Goal: Task Accomplishment & Management: Complete application form

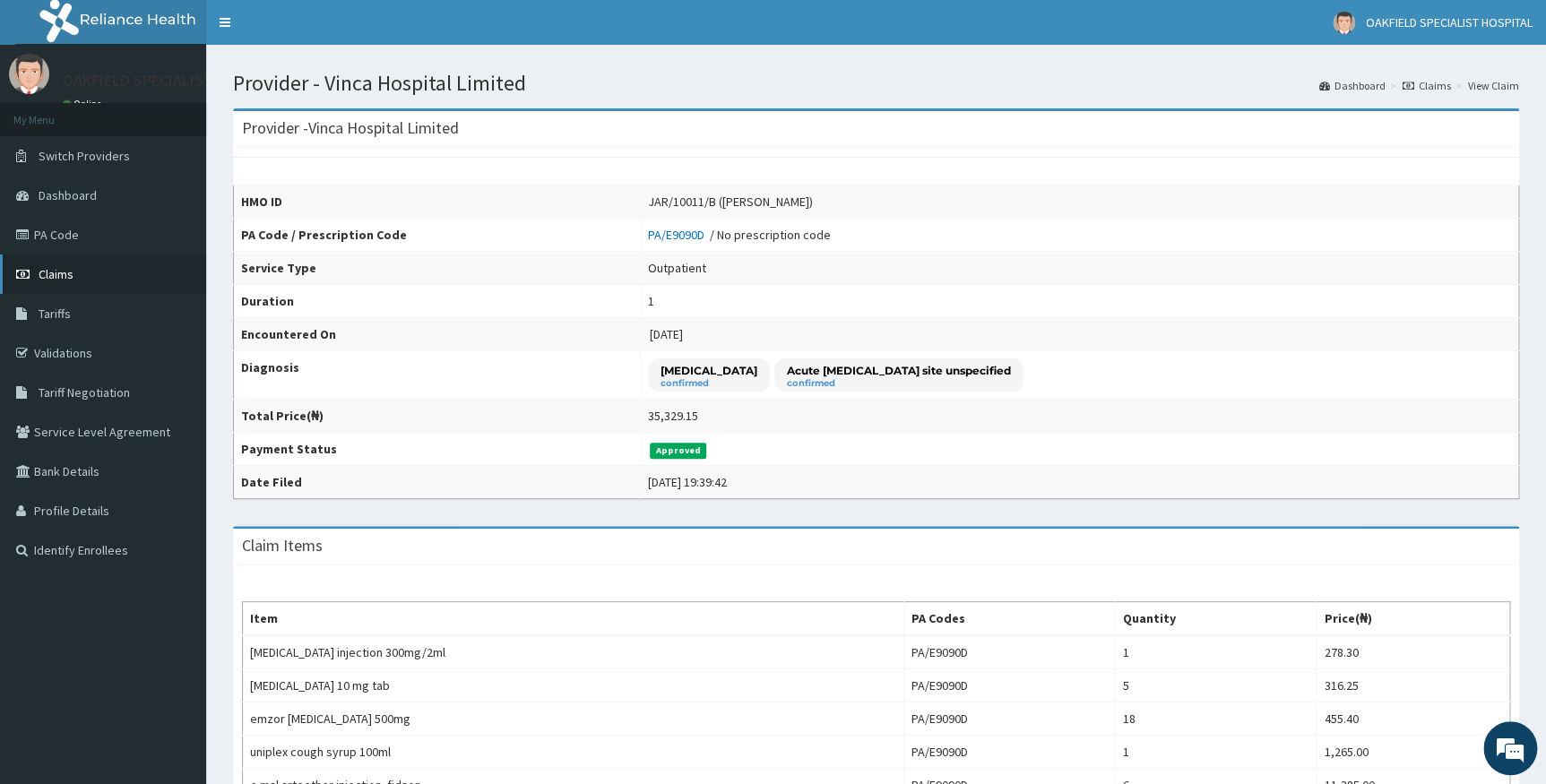
click at [41, 272] on span "Claims" at bounding box center [56, 274] width 35 height 16
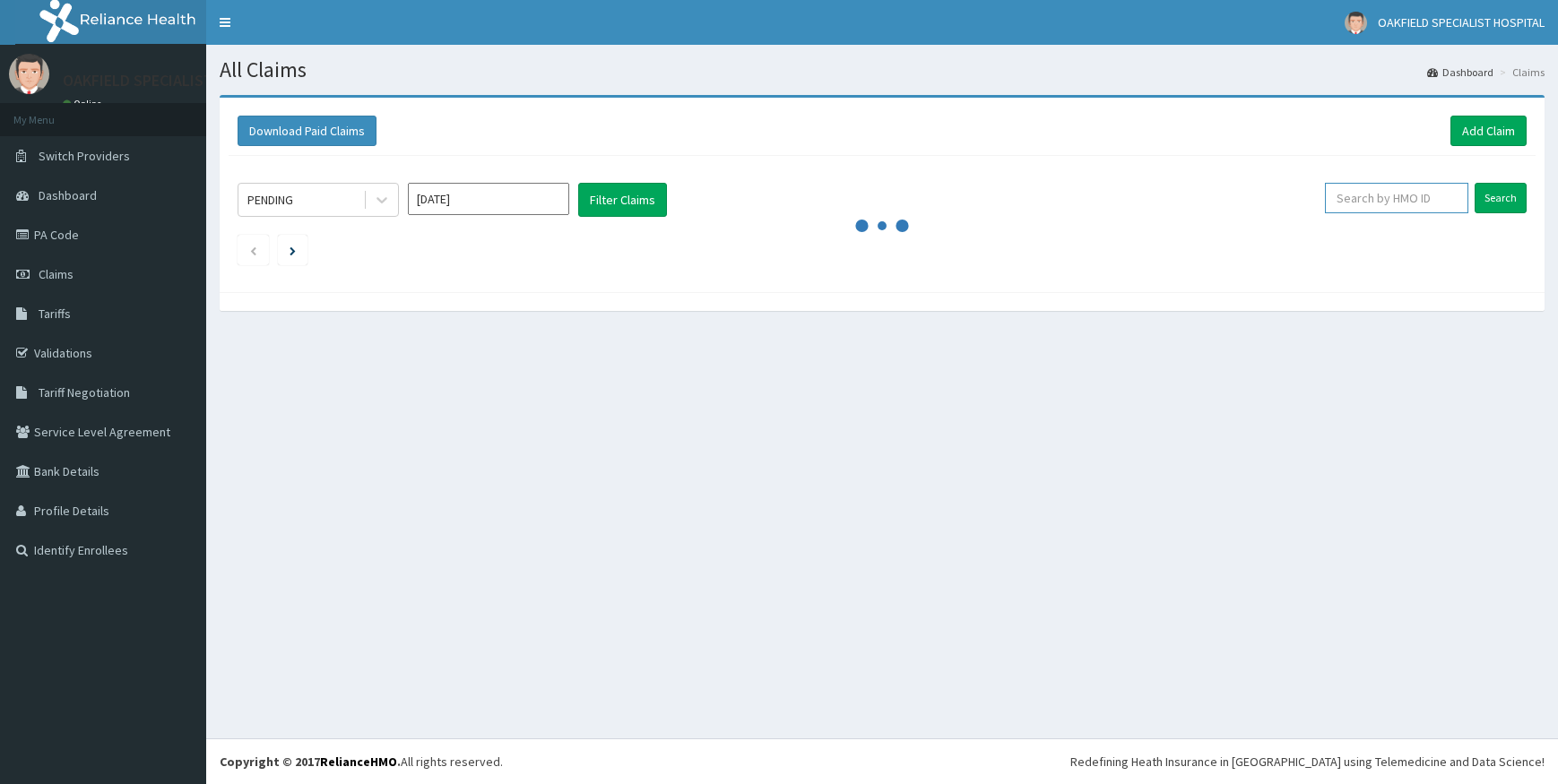
click at [1363, 197] on input "text" at bounding box center [1396, 198] width 143 height 30
paste input "CBM/10004/F"
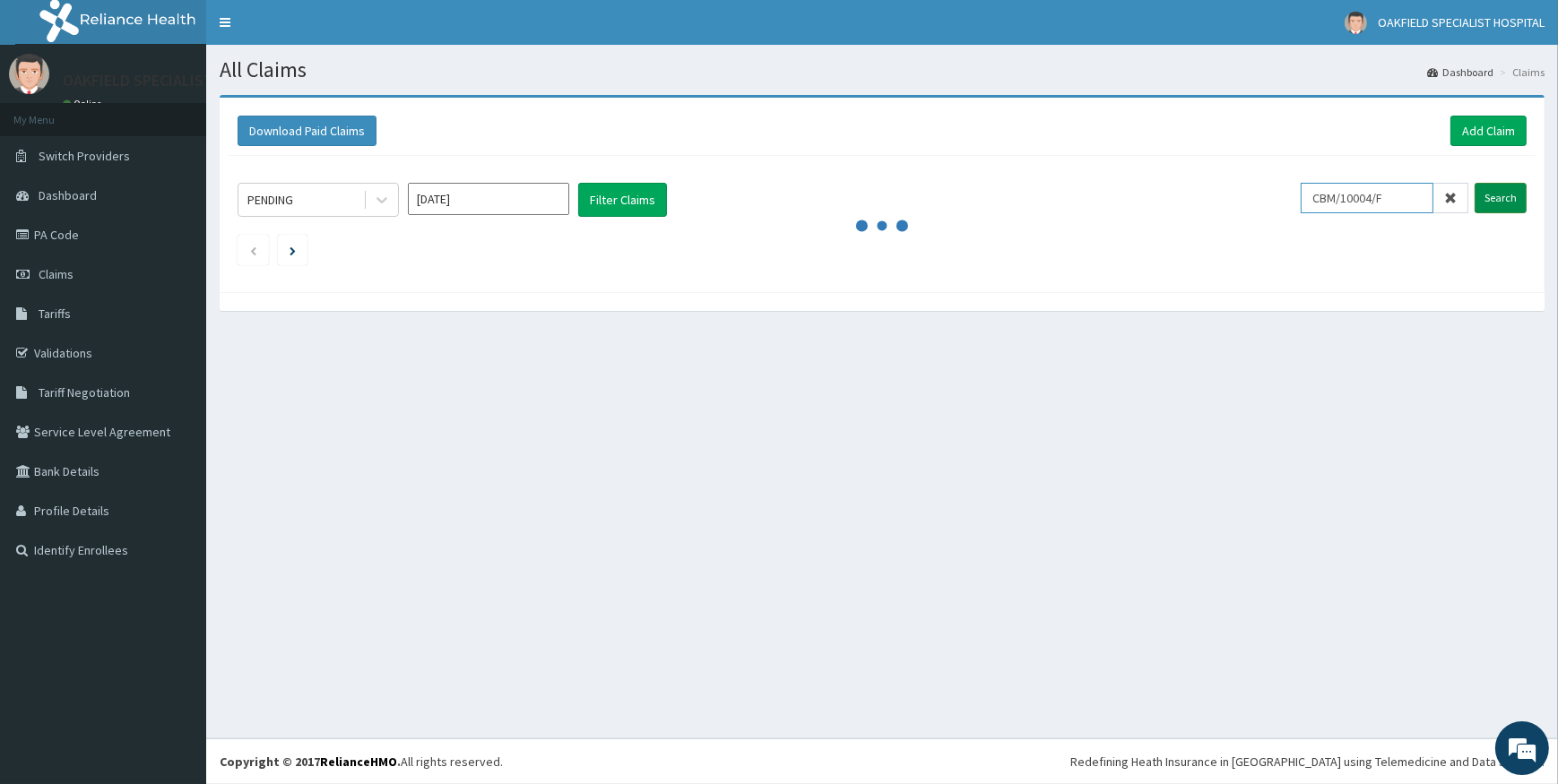
type input "CBM/10004/F"
click at [1510, 198] on input "Search" at bounding box center [1500, 198] width 52 height 30
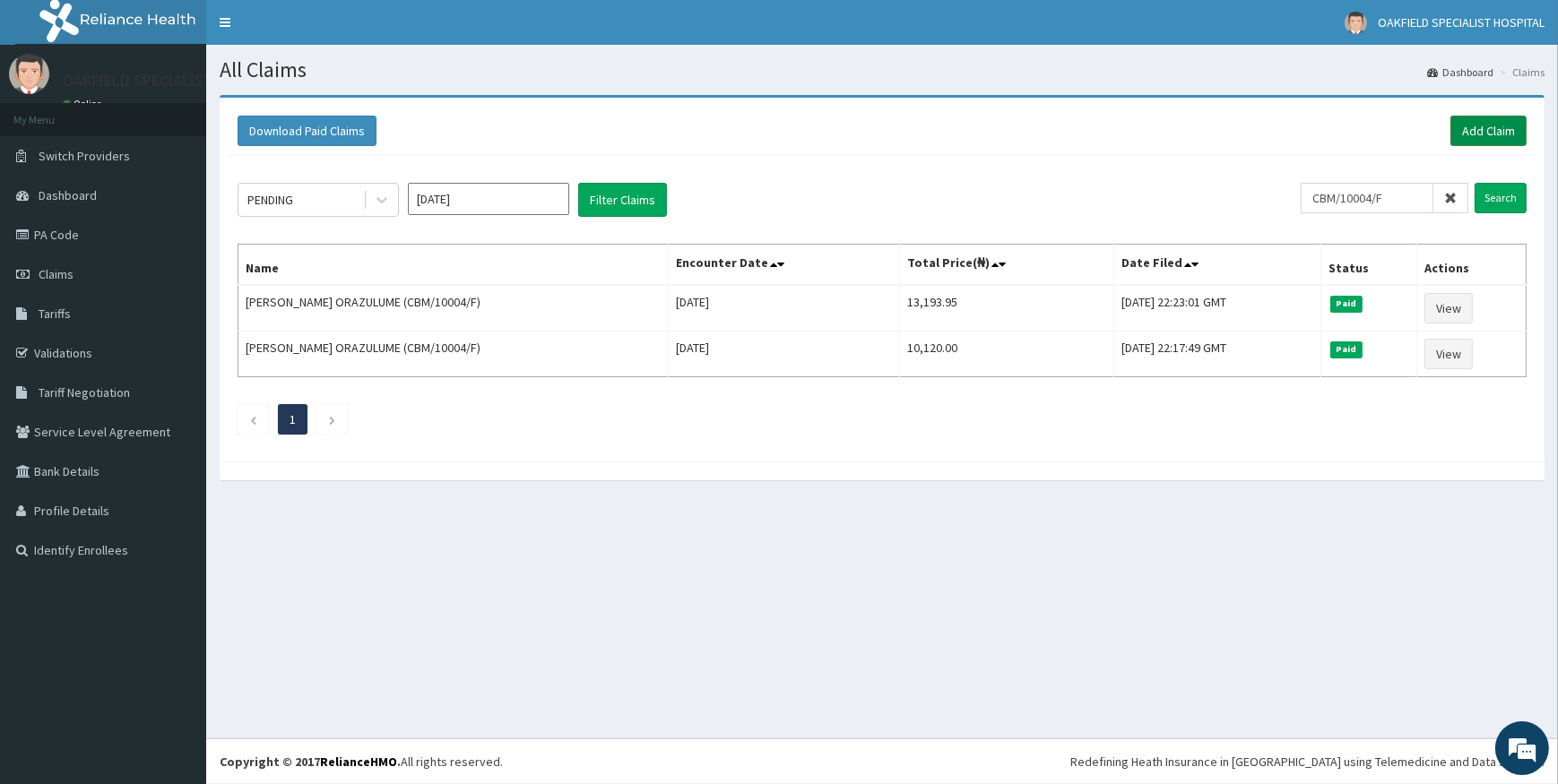
click at [1467, 125] on link "Add Claim" at bounding box center [1488, 131] width 76 height 30
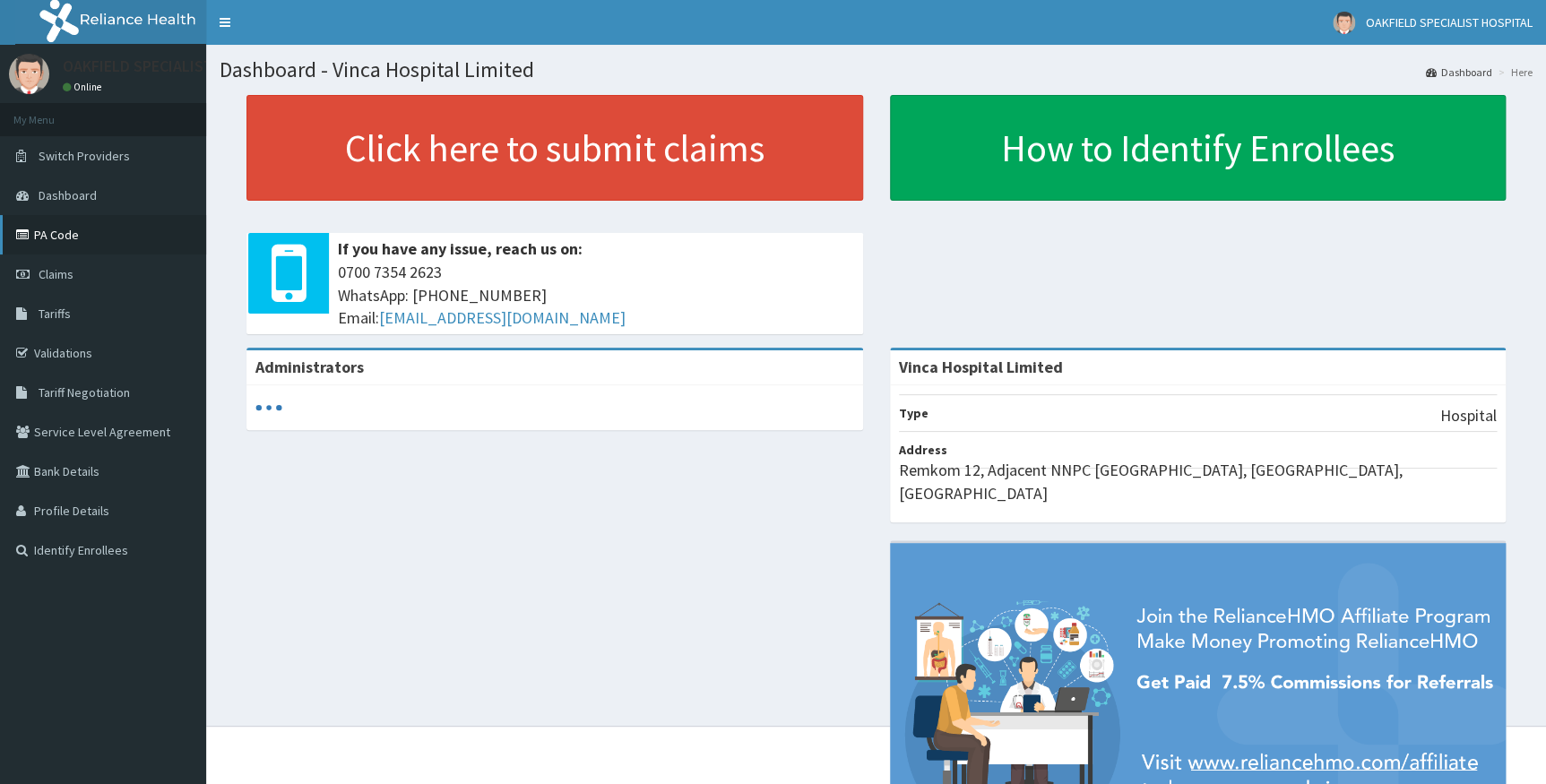
click at [62, 227] on link "PA Code" at bounding box center [102, 235] width 206 height 40
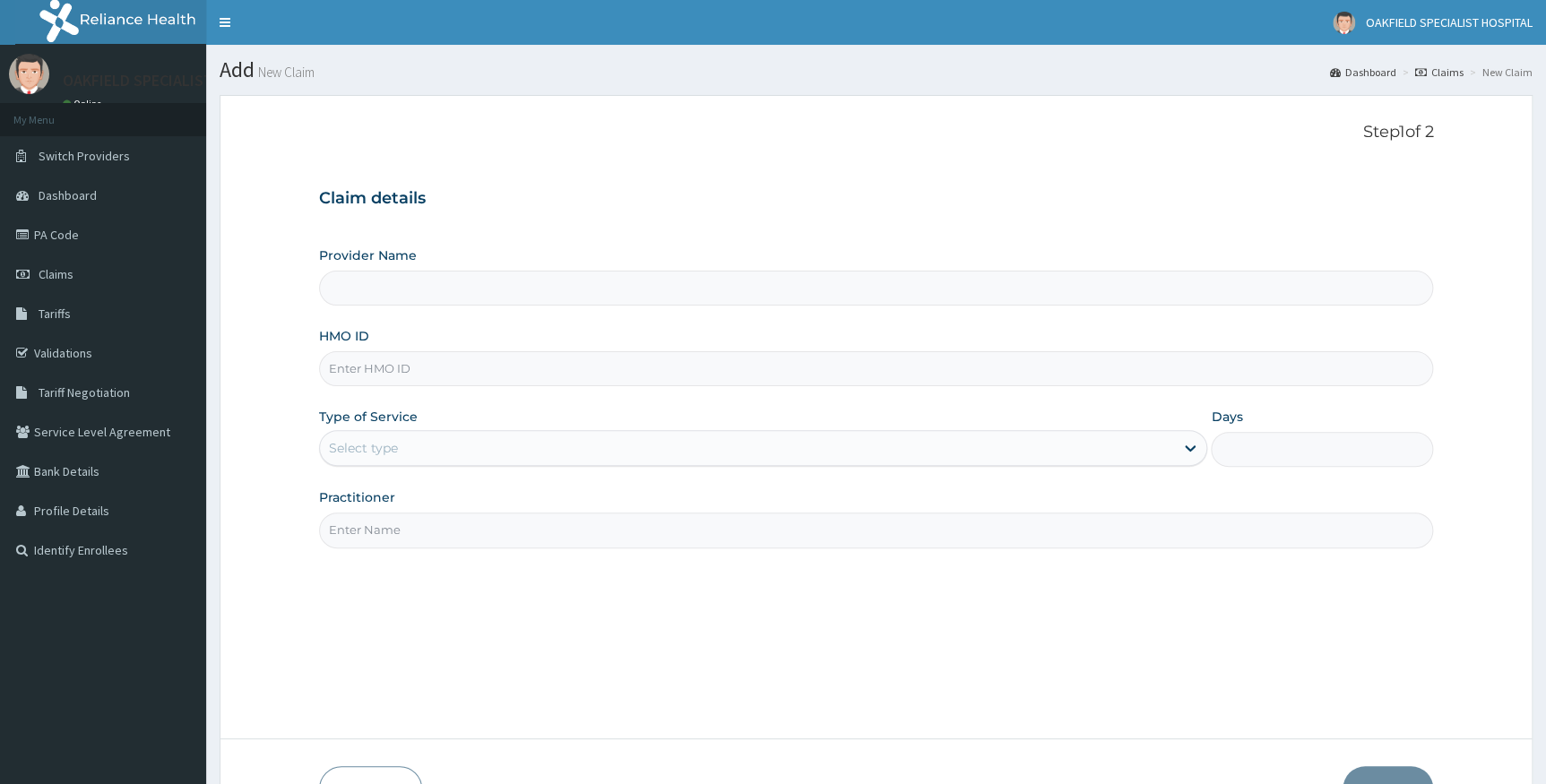
click at [440, 376] on input "HMO ID" at bounding box center [876, 368] width 1115 height 35
paste input "CBM/10004/F"
type input "CBM/10004/F"
click at [425, 449] on div "Select type" at bounding box center [747, 447] width 856 height 28
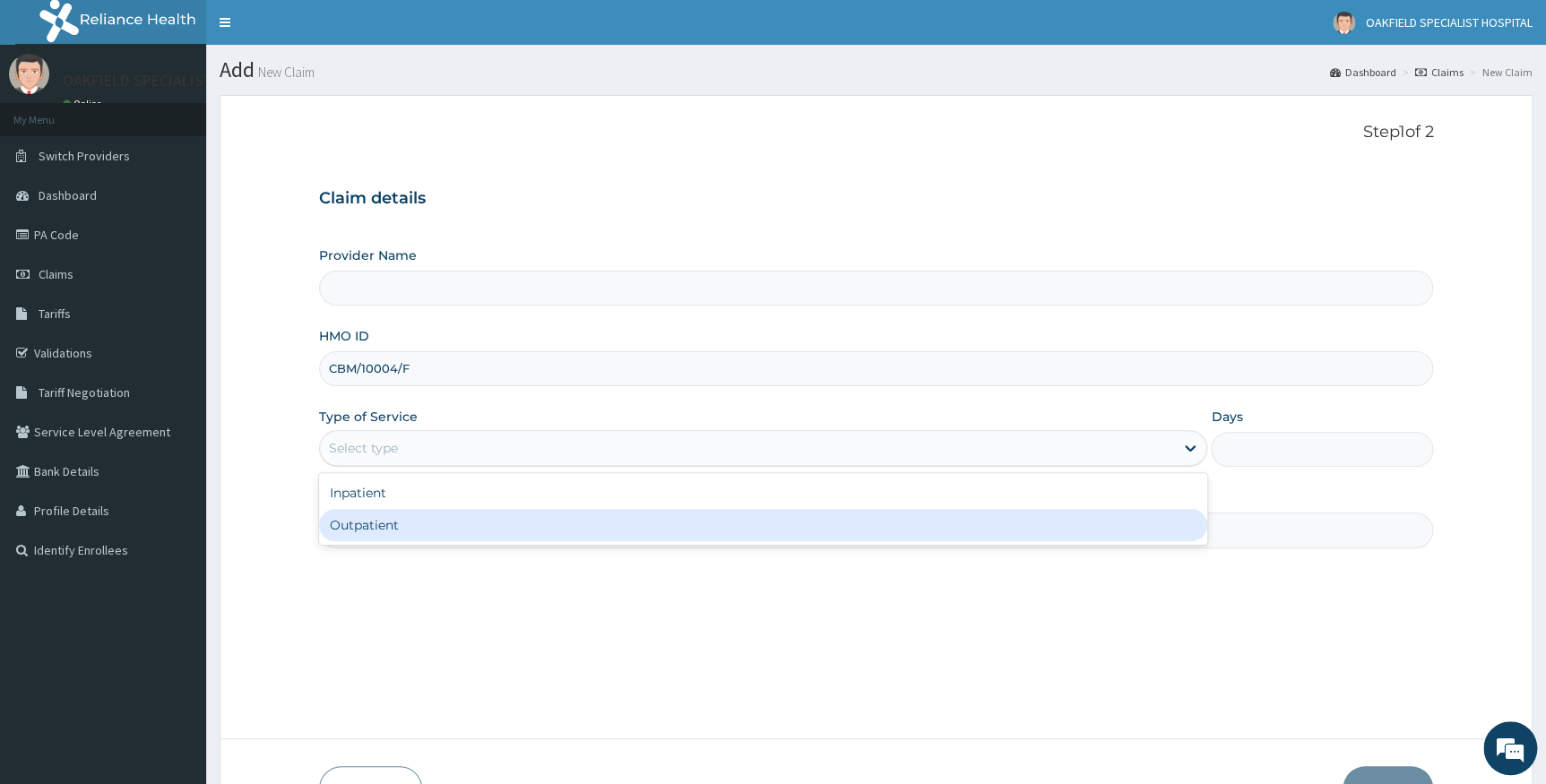
click at [416, 521] on div "Outpatient" at bounding box center [764, 525] width 890 height 32
type input "1"
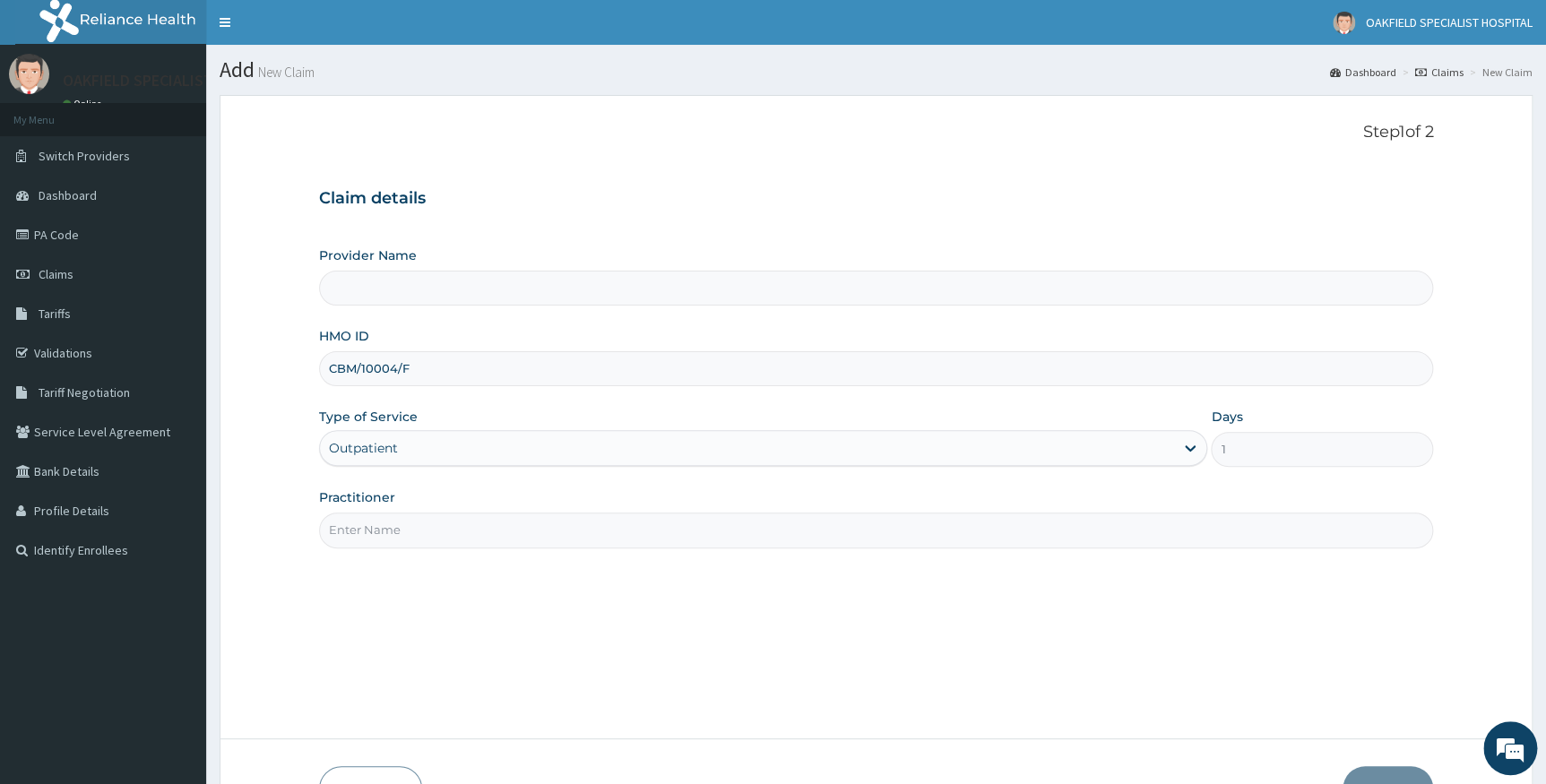
type input "Vinca Hospital Limited"
drag, startPoint x: 416, startPoint y: 521, endPoint x: 420, endPoint y: 501, distance: 20.4
click at [415, 520] on input "Practitioner" at bounding box center [876, 530] width 1115 height 35
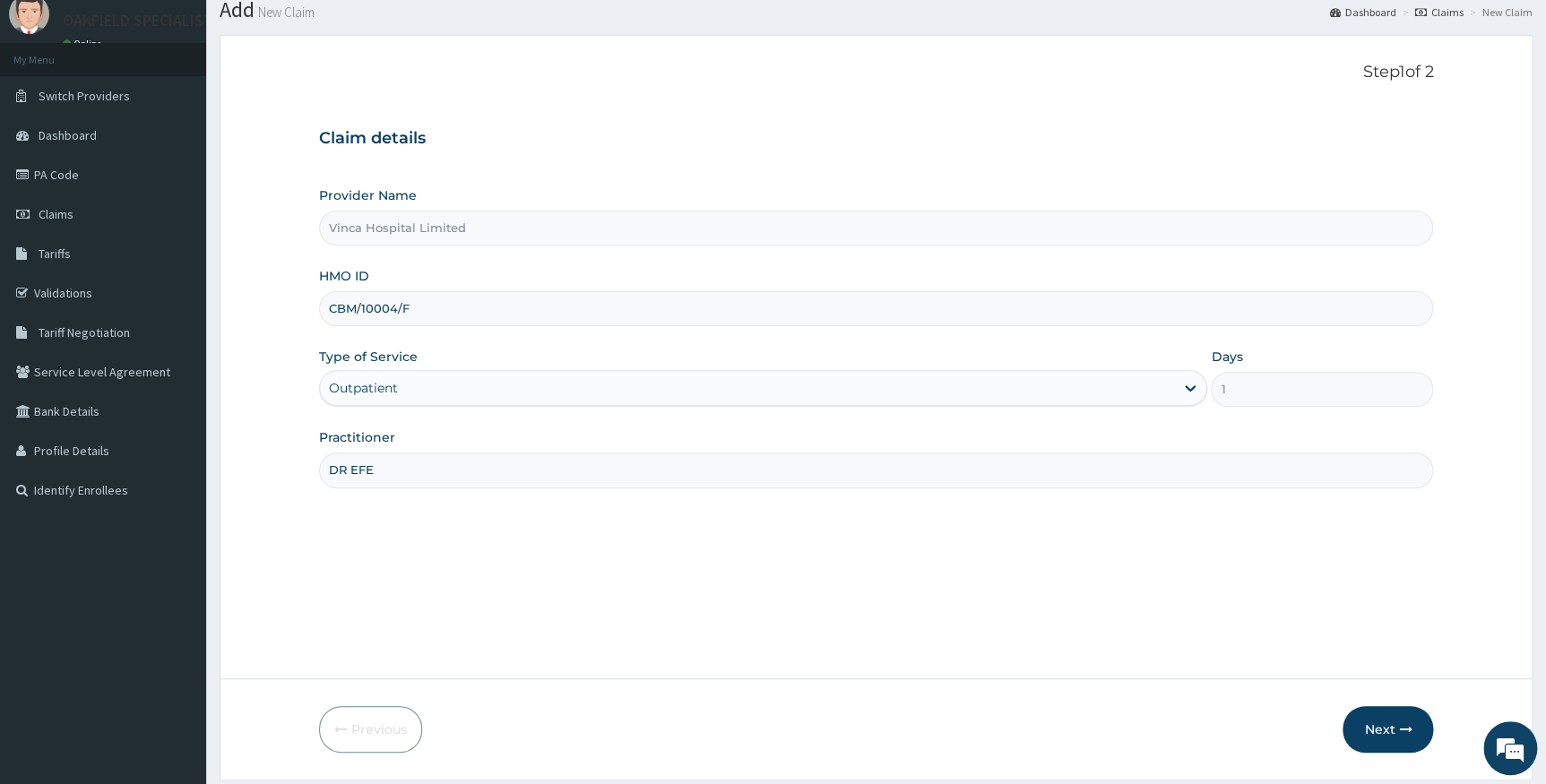
scroll to position [115, 0]
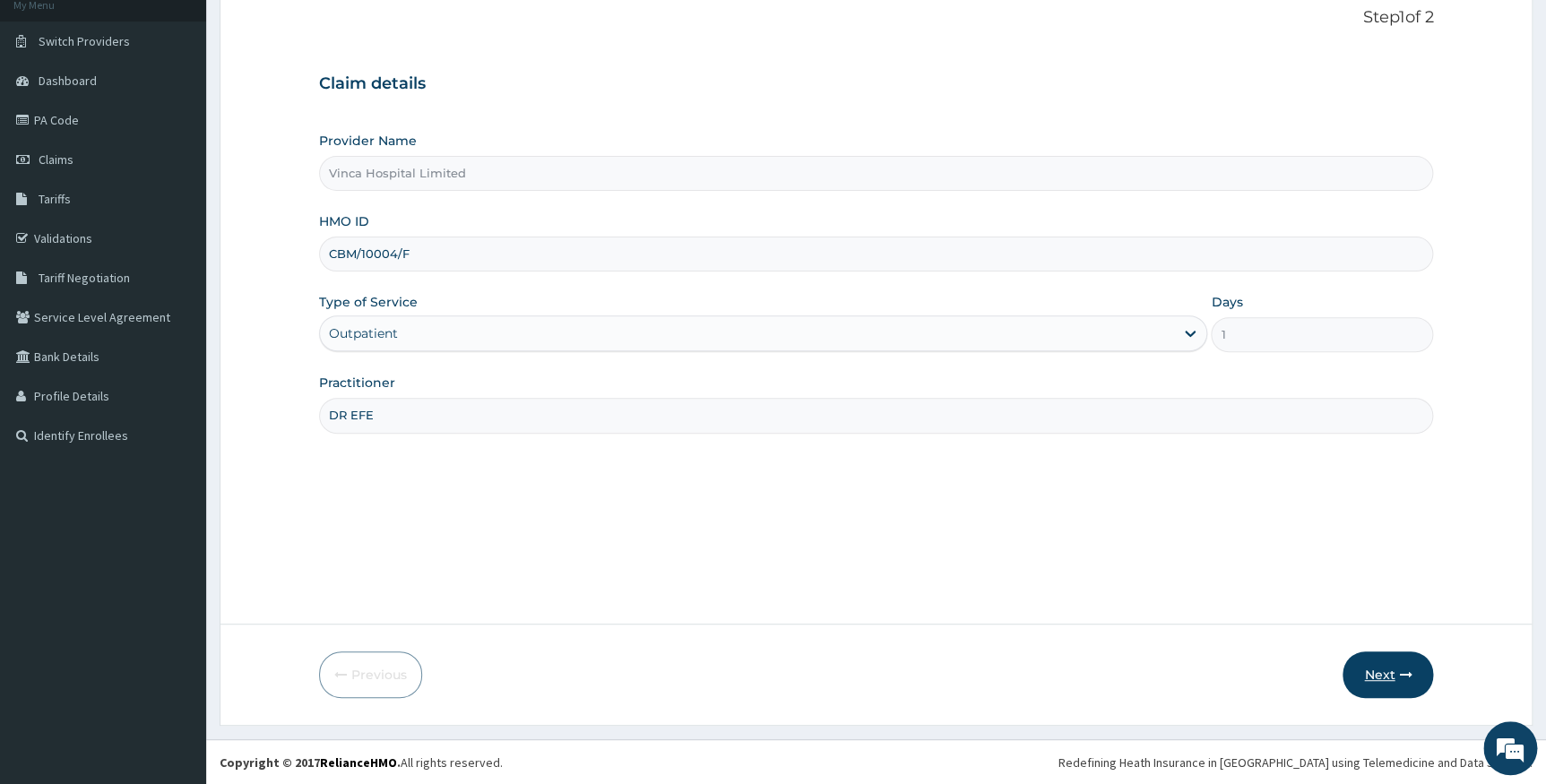
type input "DR EFE"
click at [1373, 662] on button "Next" at bounding box center [1388, 674] width 90 height 46
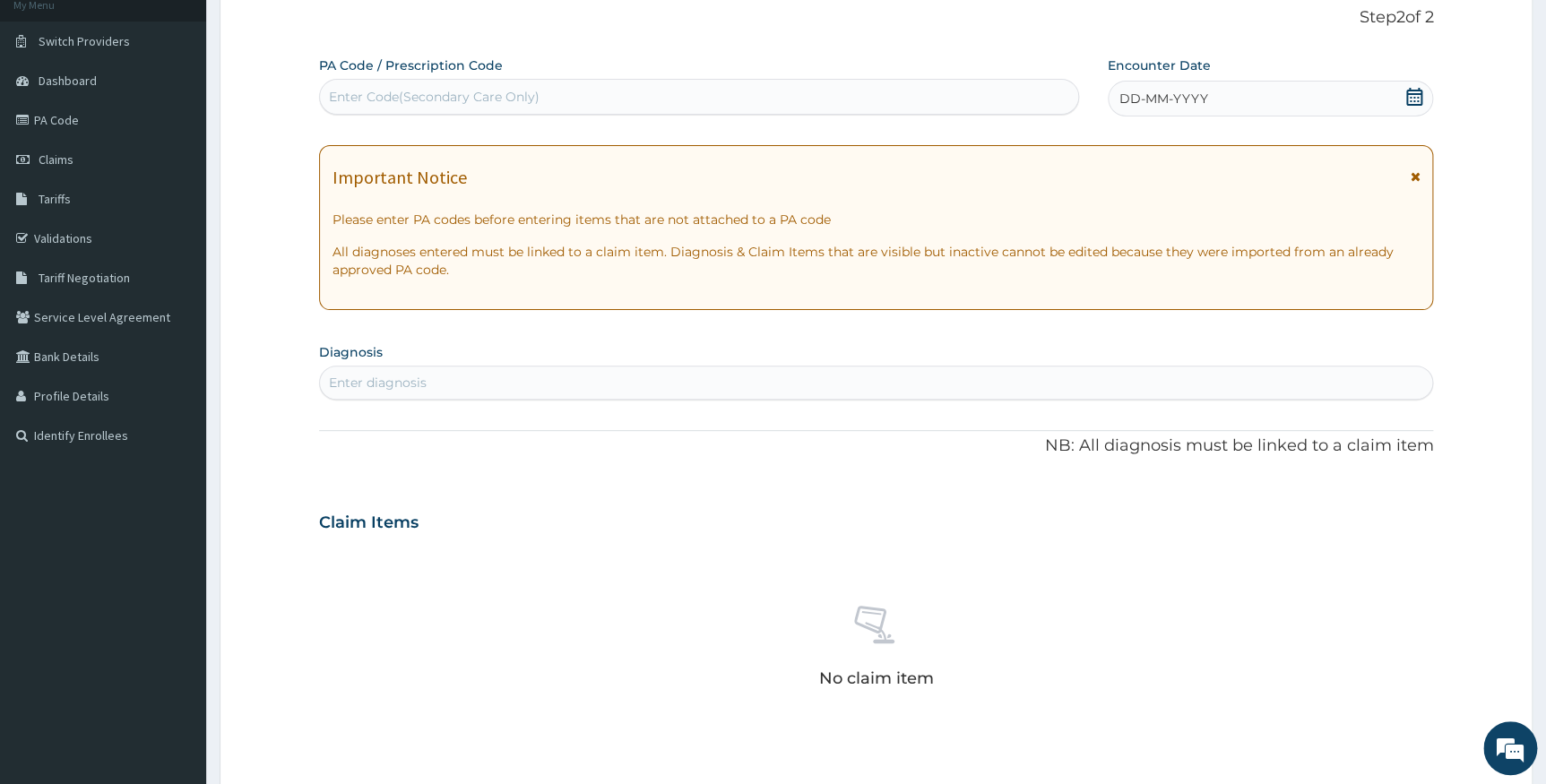
scroll to position [0, 0]
click at [407, 81] on div "Enter Code(Secondary Care Only)" at bounding box center [698, 97] width 760 height 36
paste input "PA/7C66EC"
type input "PA/7C66EC"
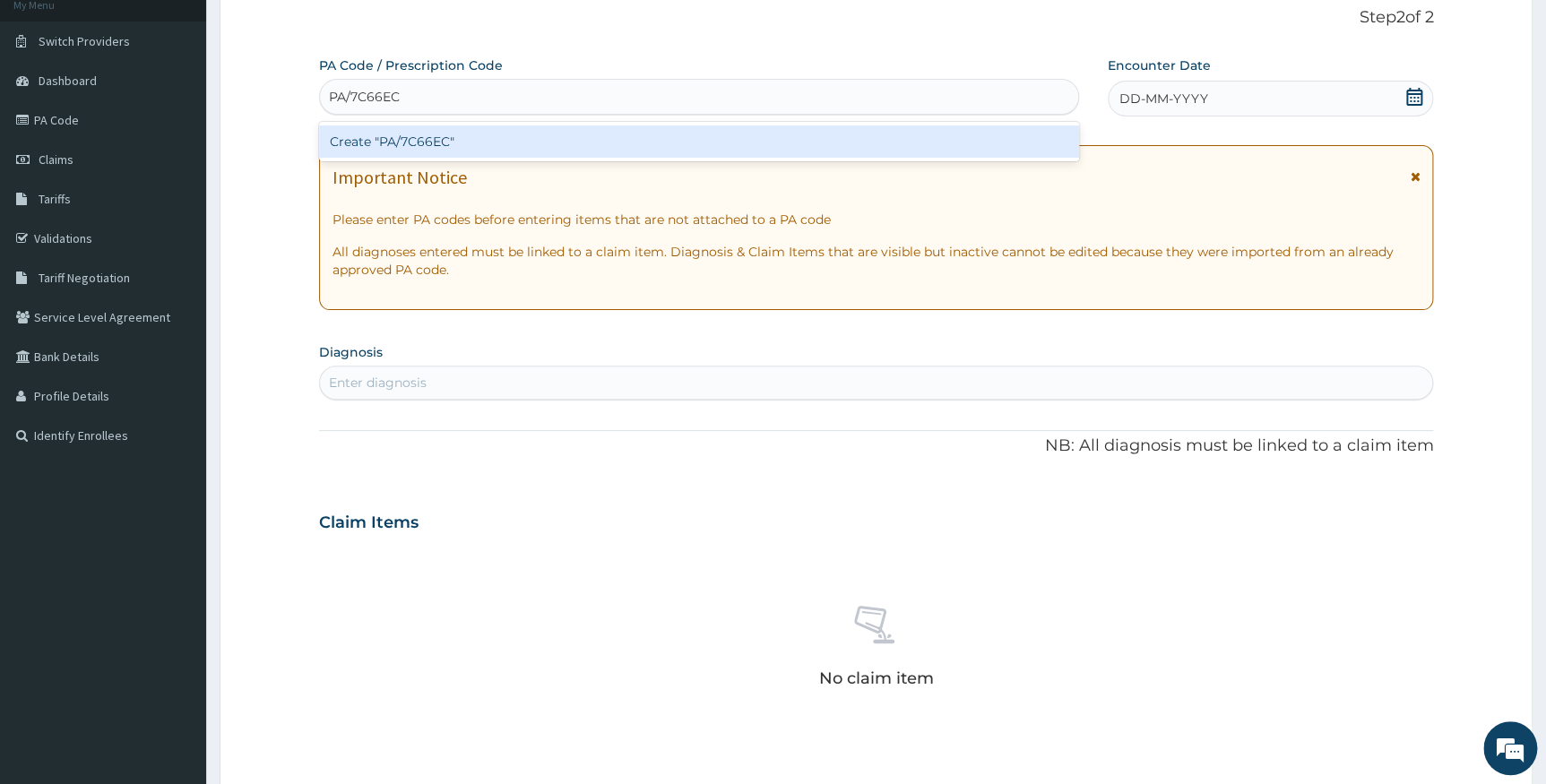
click at [424, 137] on div "Create "PA/7C66EC"" at bounding box center [698, 141] width 760 height 32
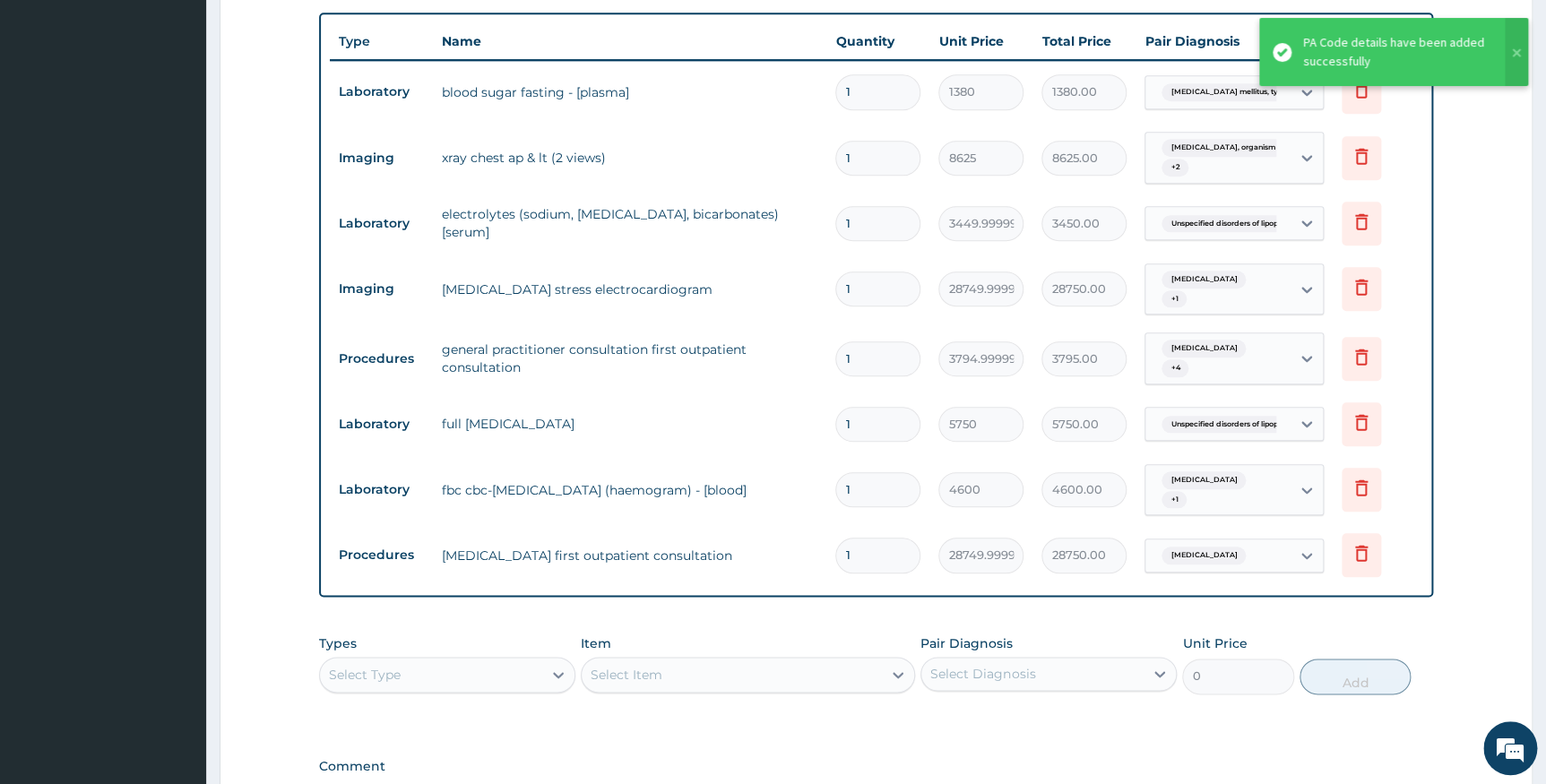
scroll to position [920, 0]
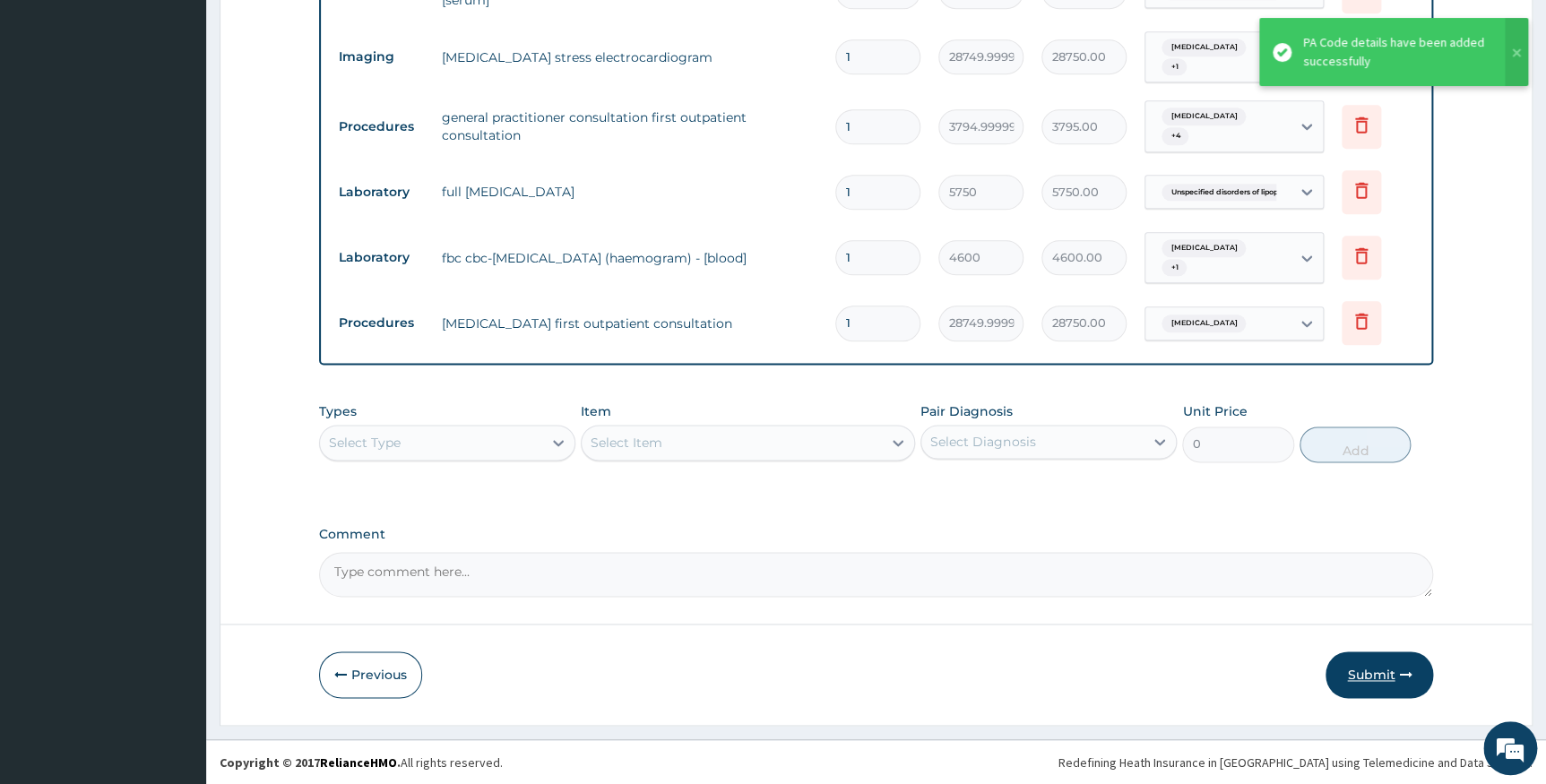
click at [1382, 668] on button "Submit" at bounding box center [1379, 674] width 107 height 46
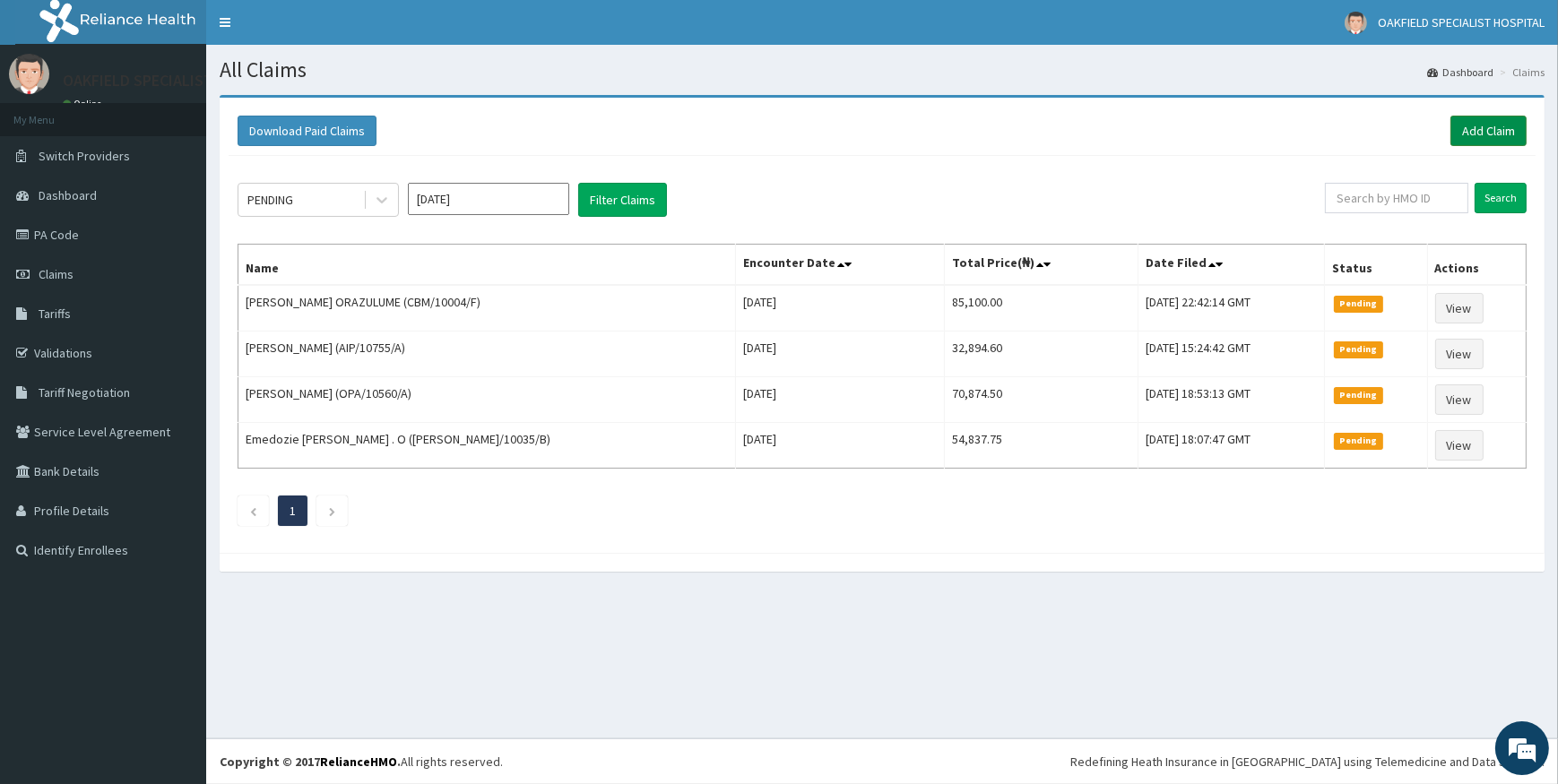
click at [1478, 128] on link "Add Claim" at bounding box center [1488, 131] width 76 height 30
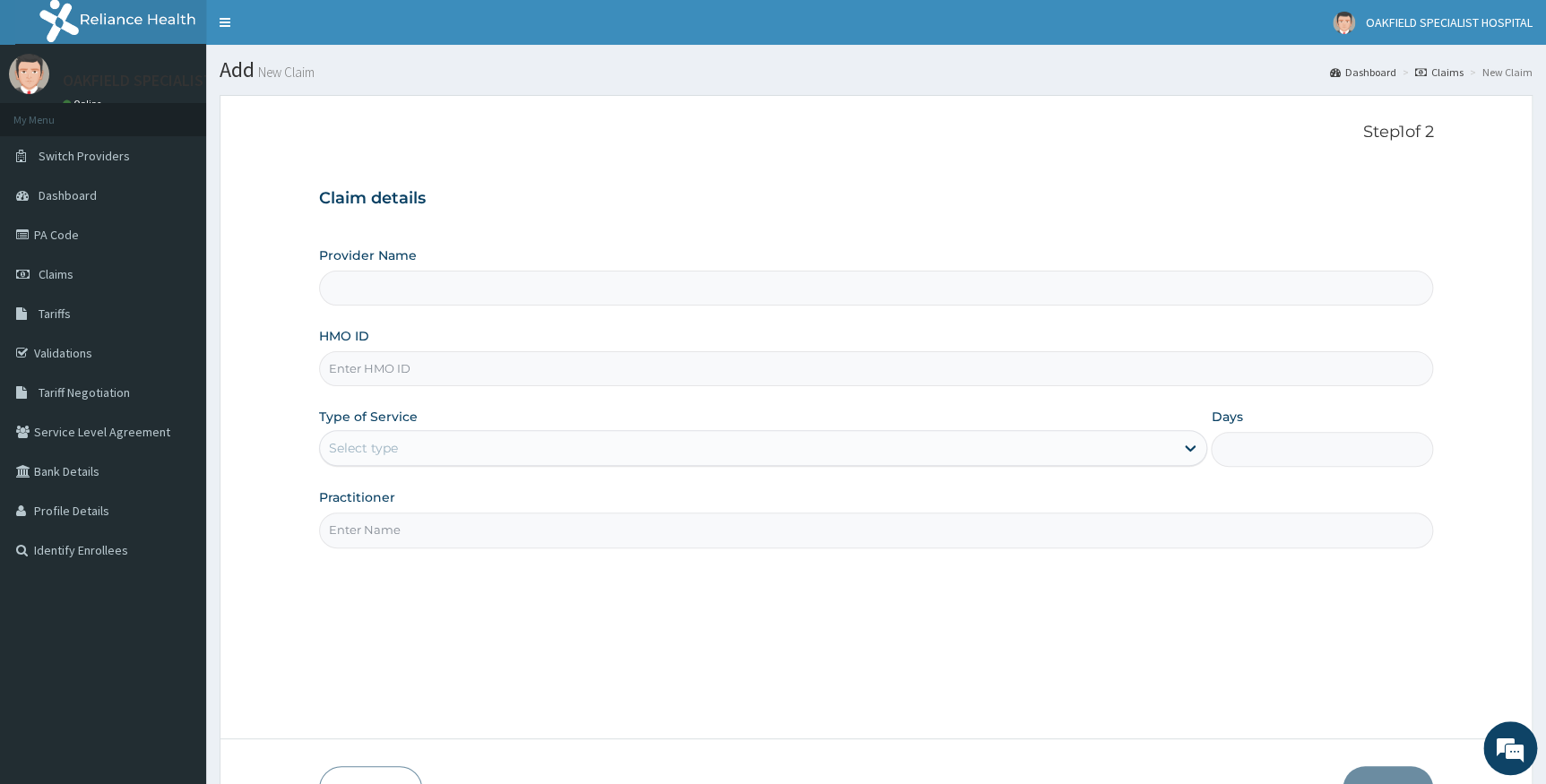
click at [409, 368] on input "HMO ID" at bounding box center [876, 368] width 1115 height 35
paste input "CBM/10004/F"
type input "CBM/10004/F"
type input "Vinca Hospital Limited"
type input "CBM/10004/F"
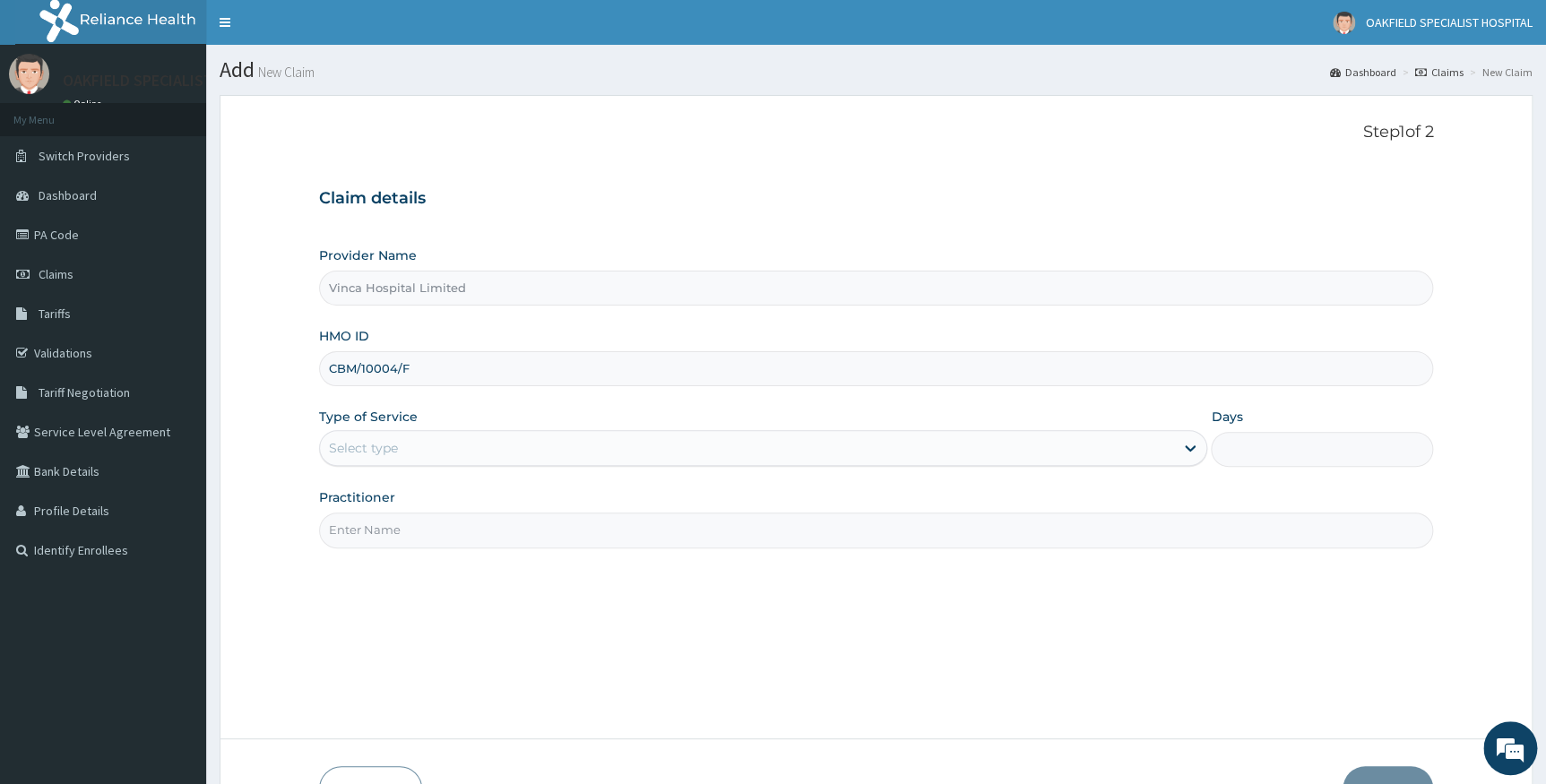
click at [419, 440] on div "Select type" at bounding box center [747, 447] width 856 height 28
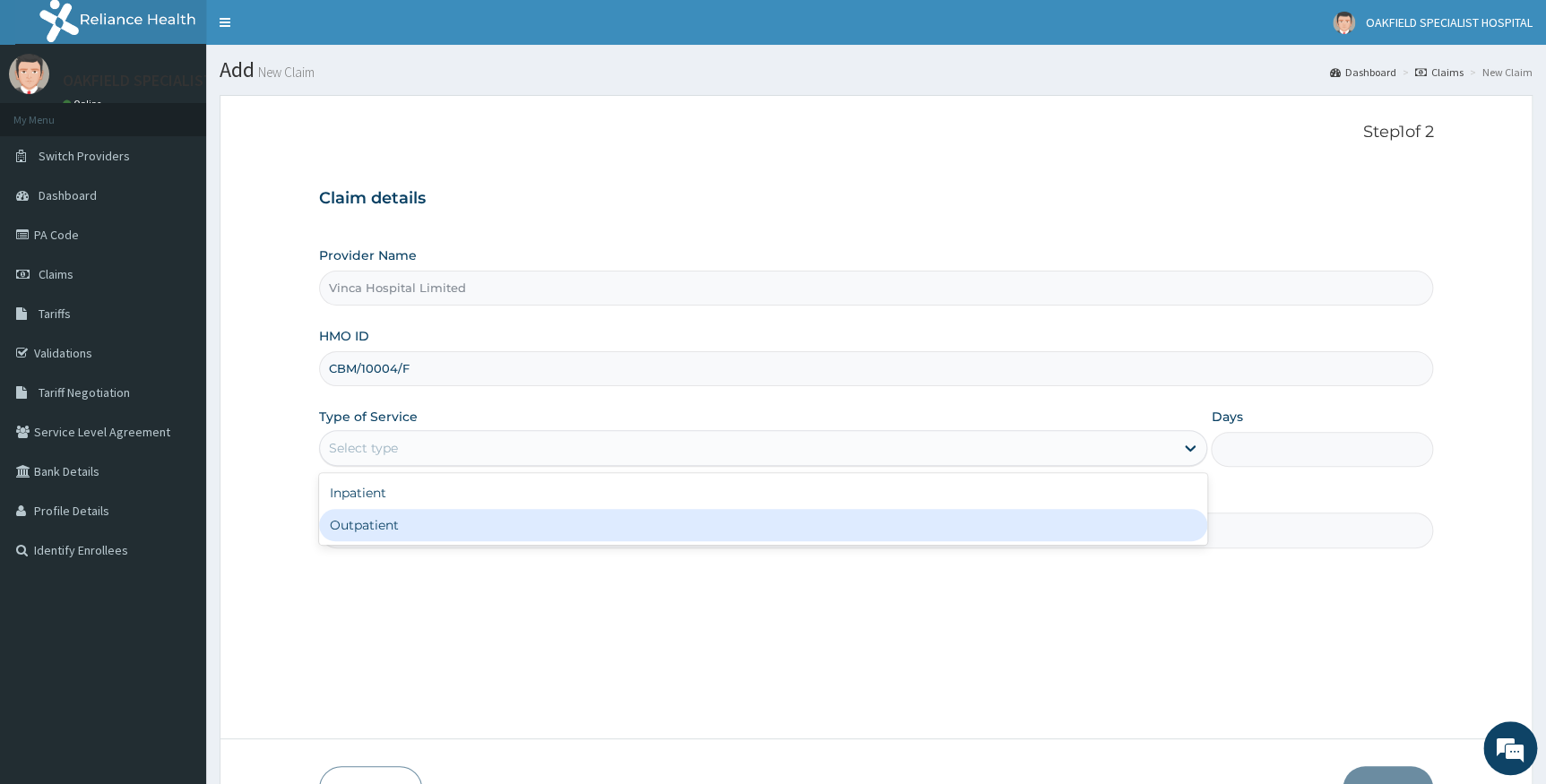
click at [409, 516] on div "Outpatient" at bounding box center [764, 525] width 890 height 32
type input "1"
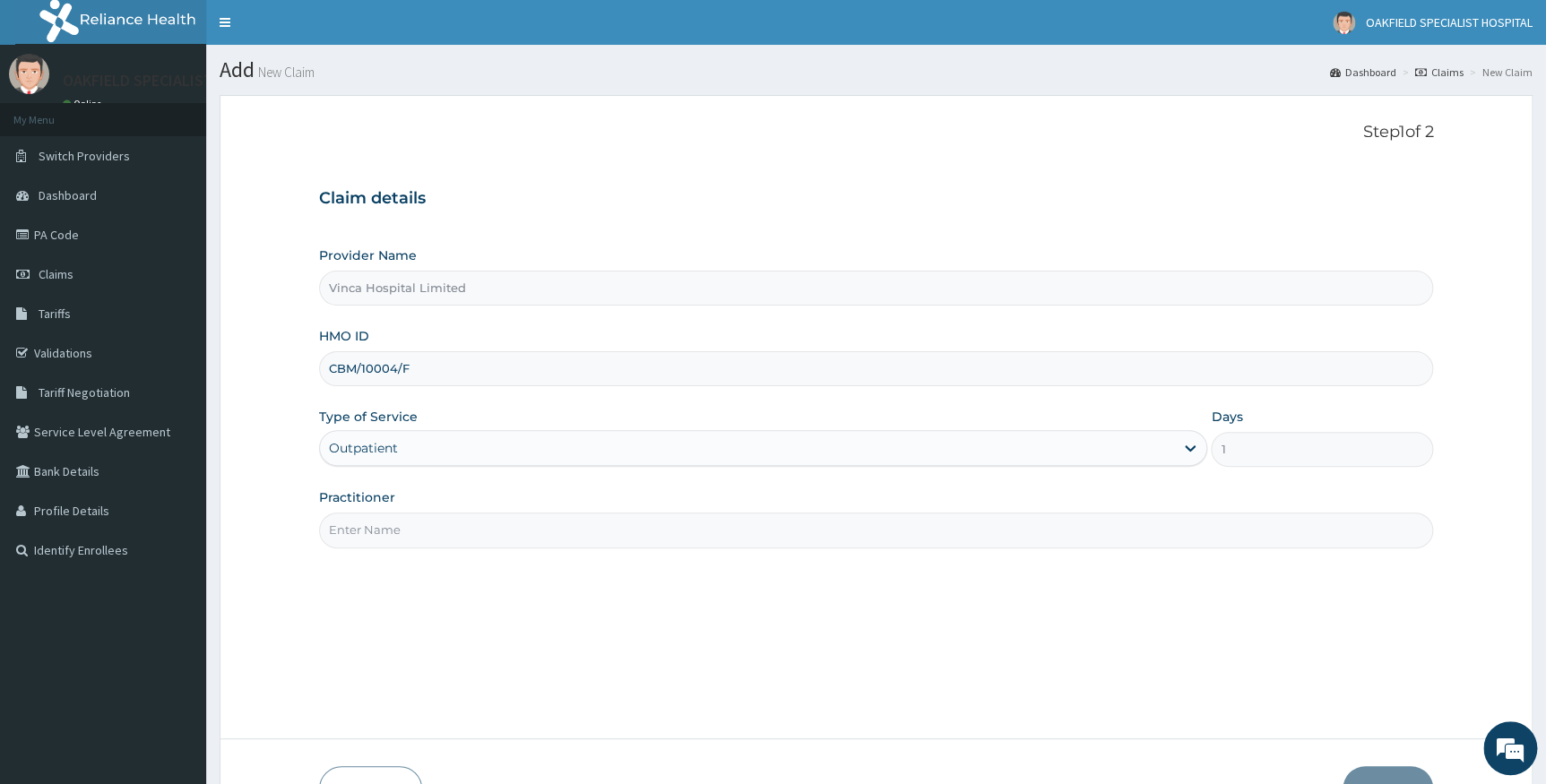
click at [409, 519] on input "Practitioner" at bounding box center [876, 530] width 1115 height 35
type input "DR EFE"
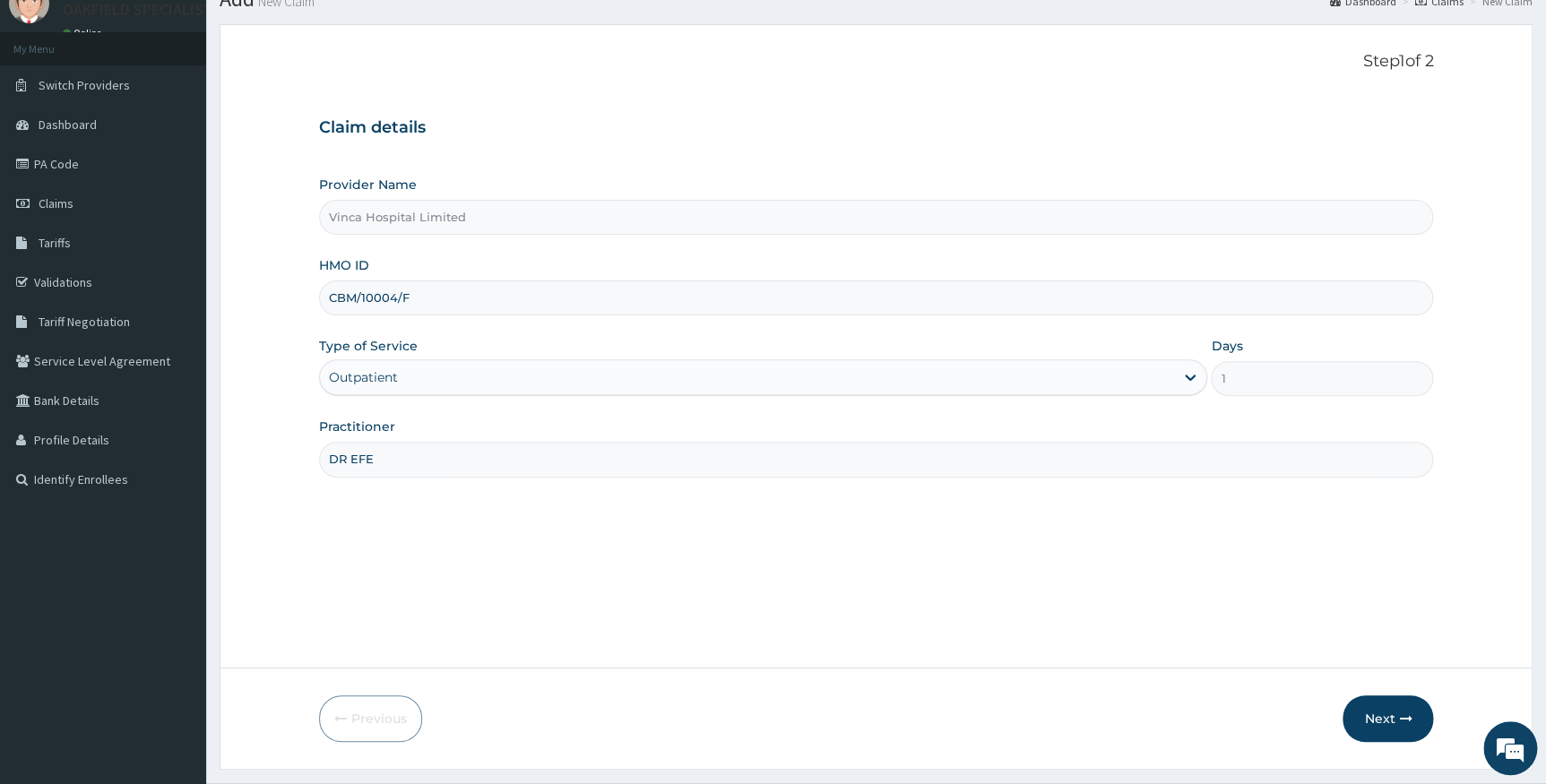
scroll to position [115, 0]
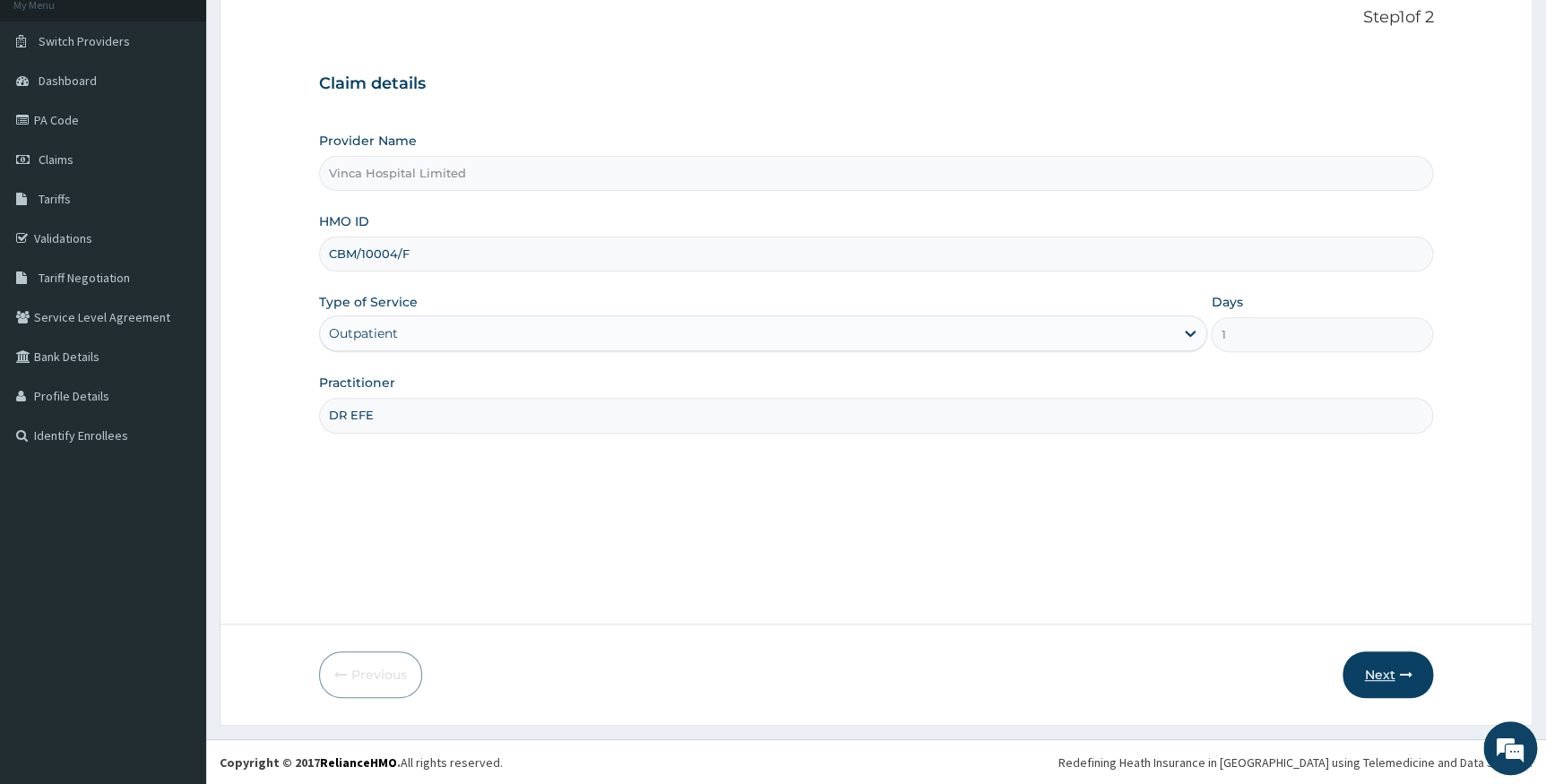
click at [1377, 677] on button "Next" at bounding box center [1388, 674] width 90 height 46
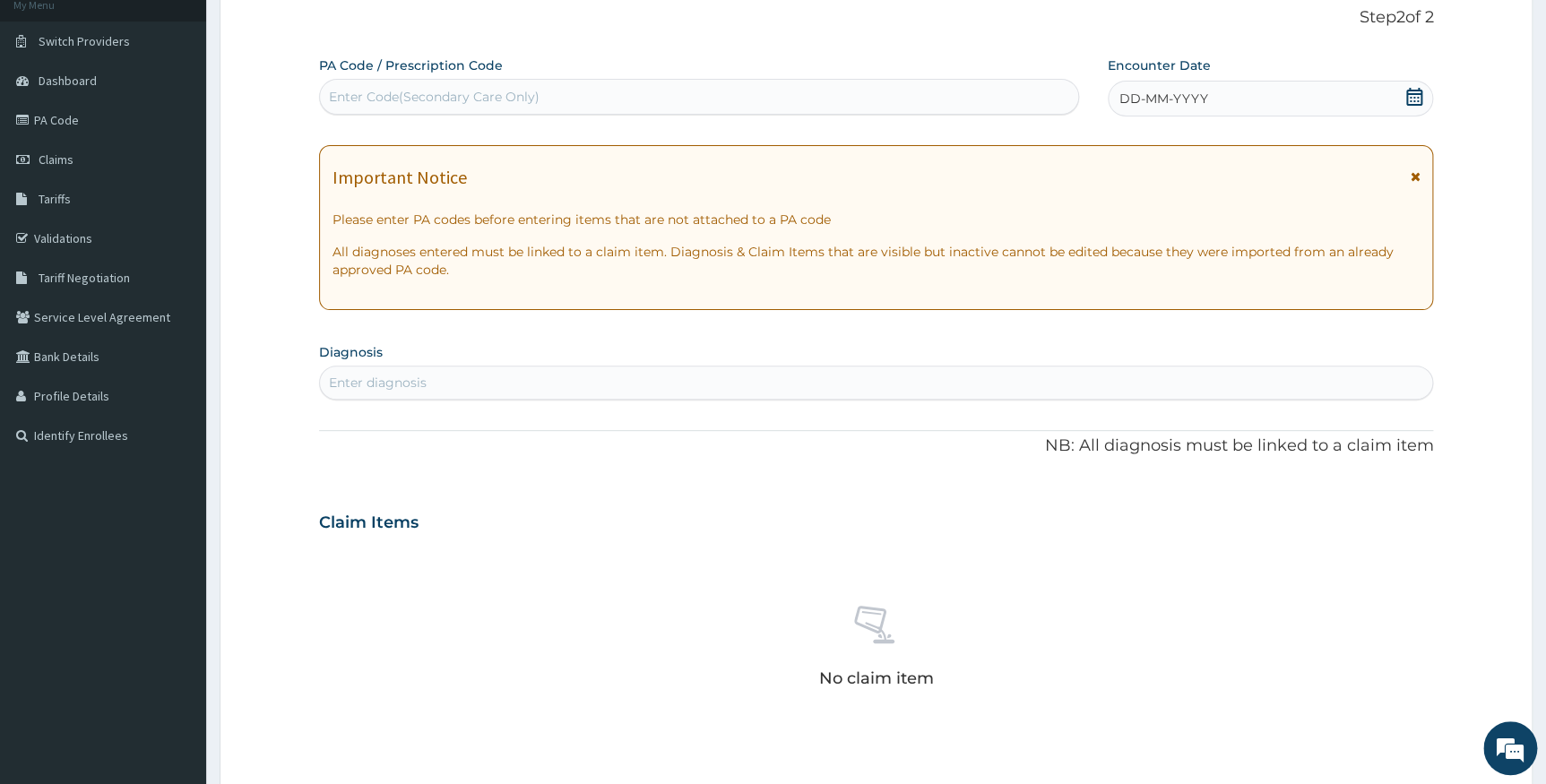
click at [424, 92] on div "Enter Code(Secondary Care Only)" at bounding box center [434, 97] width 211 height 18
paste input "PA/4CED4E"
type input "PA/4CED4E"
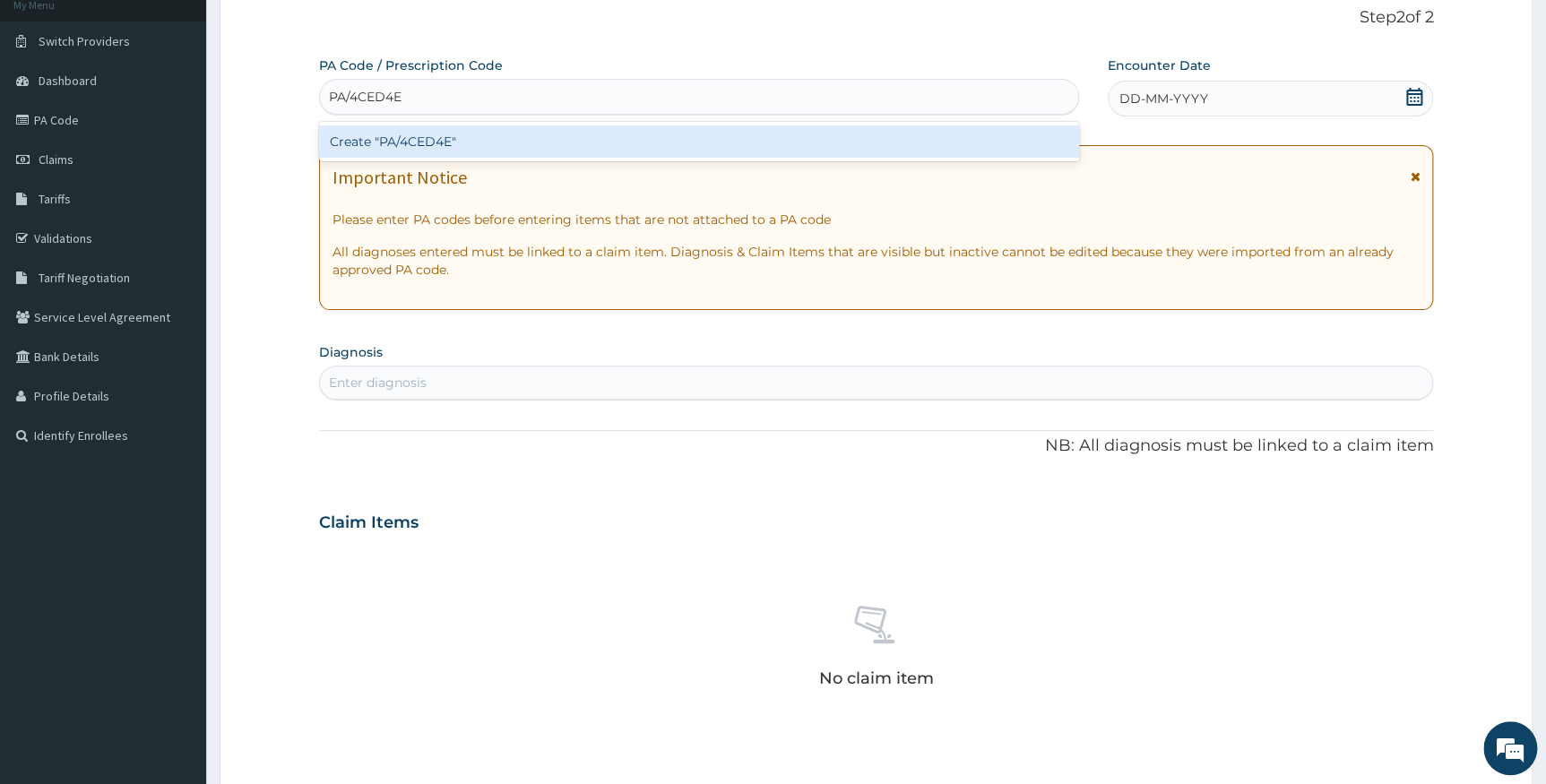
click at [419, 136] on div "Create "PA/4CED4E"" at bounding box center [698, 141] width 760 height 32
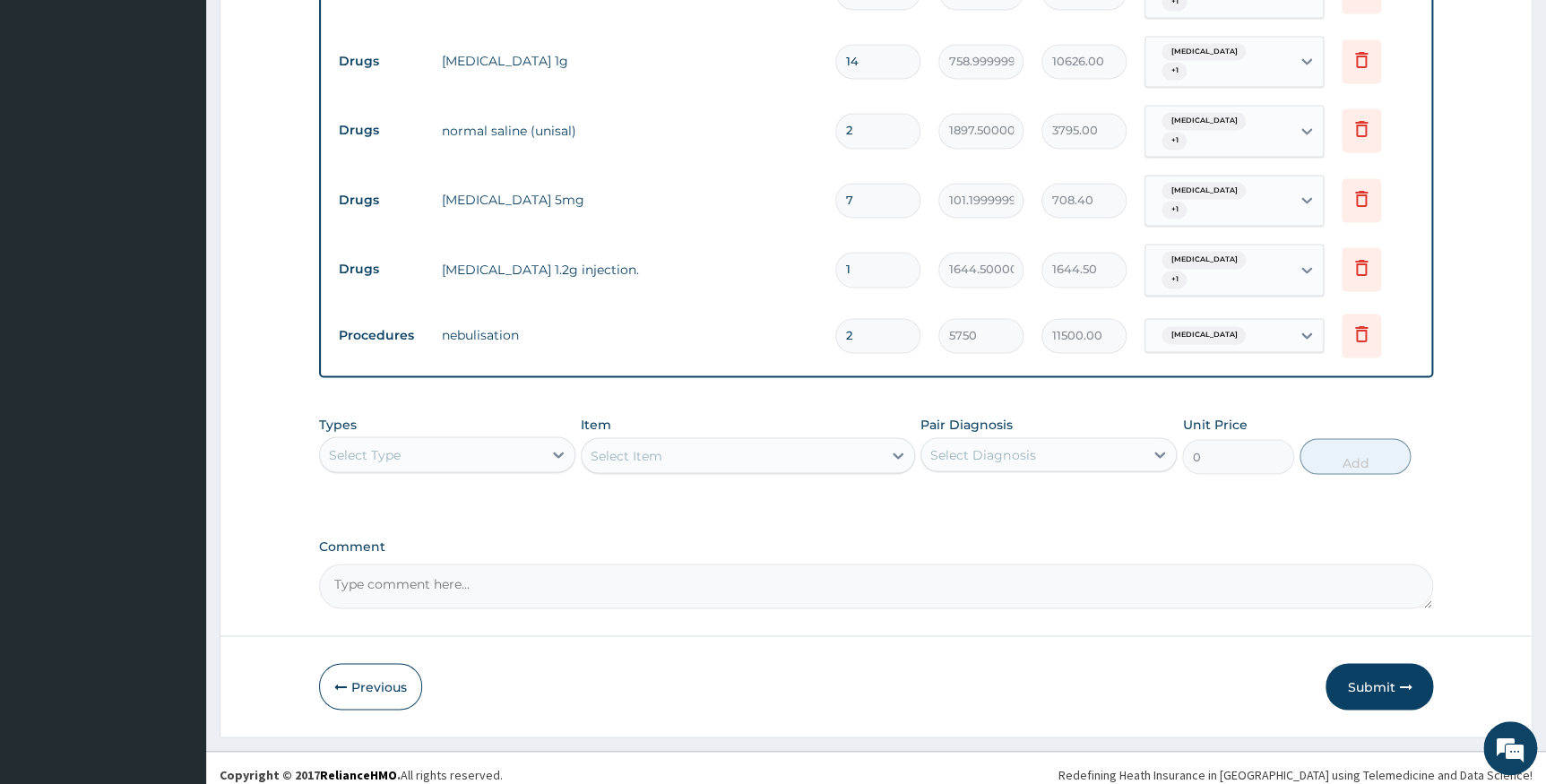
scroll to position [1286, 0]
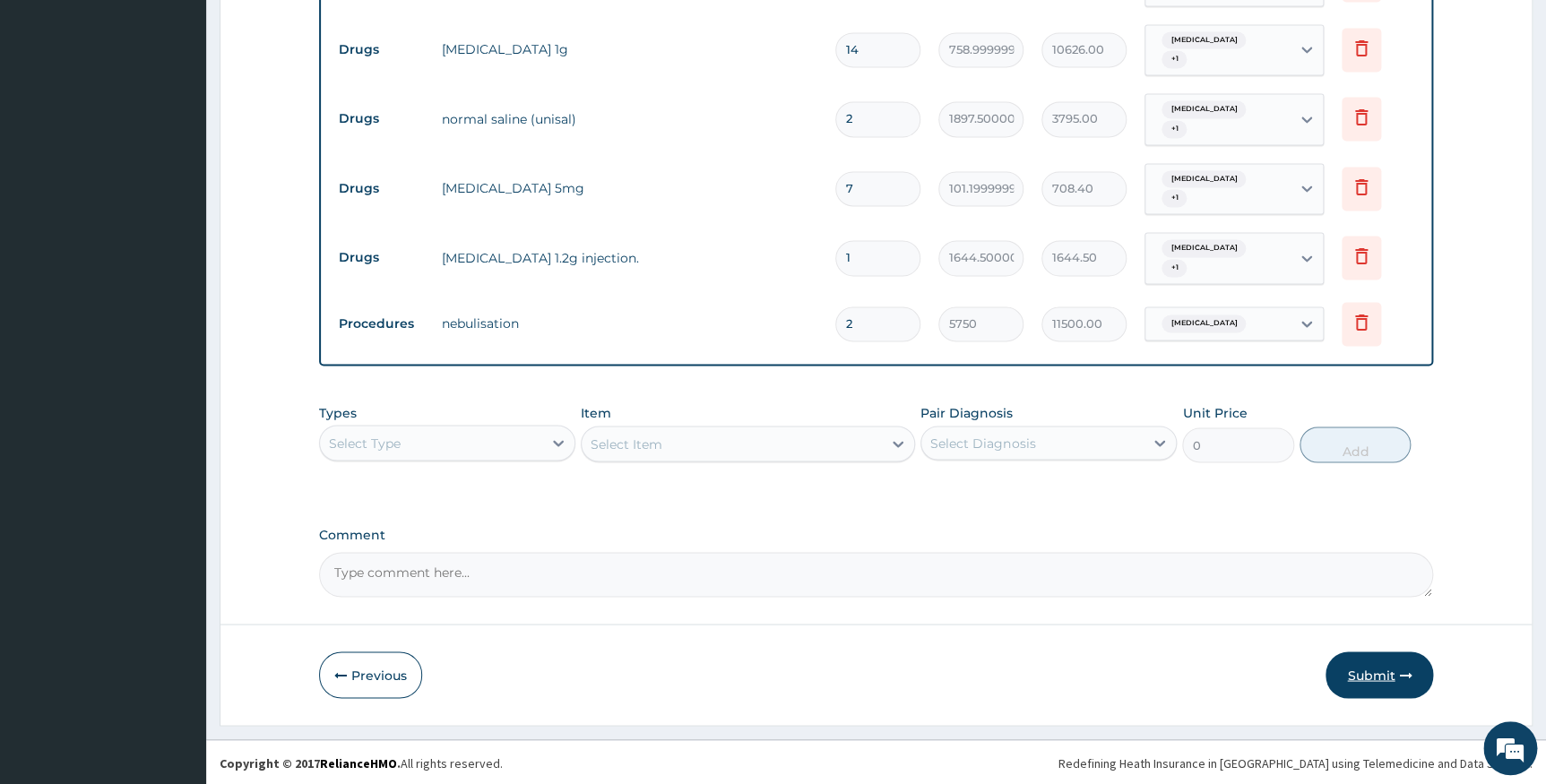
click at [1365, 666] on button "Submit" at bounding box center [1379, 674] width 107 height 46
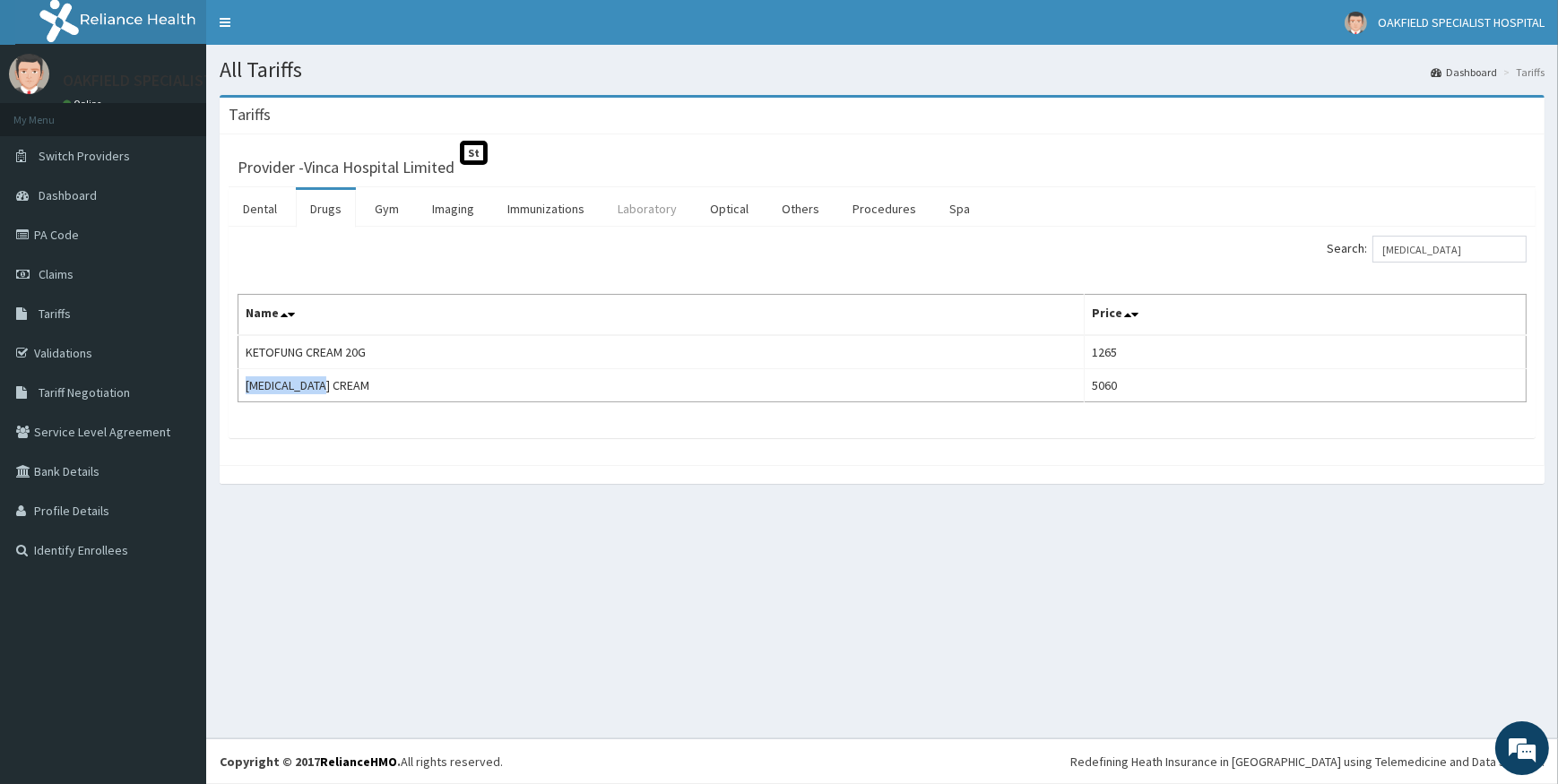
click at [655, 210] on link "Laboratory" at bounding box center [647, 209] width 88 height 38
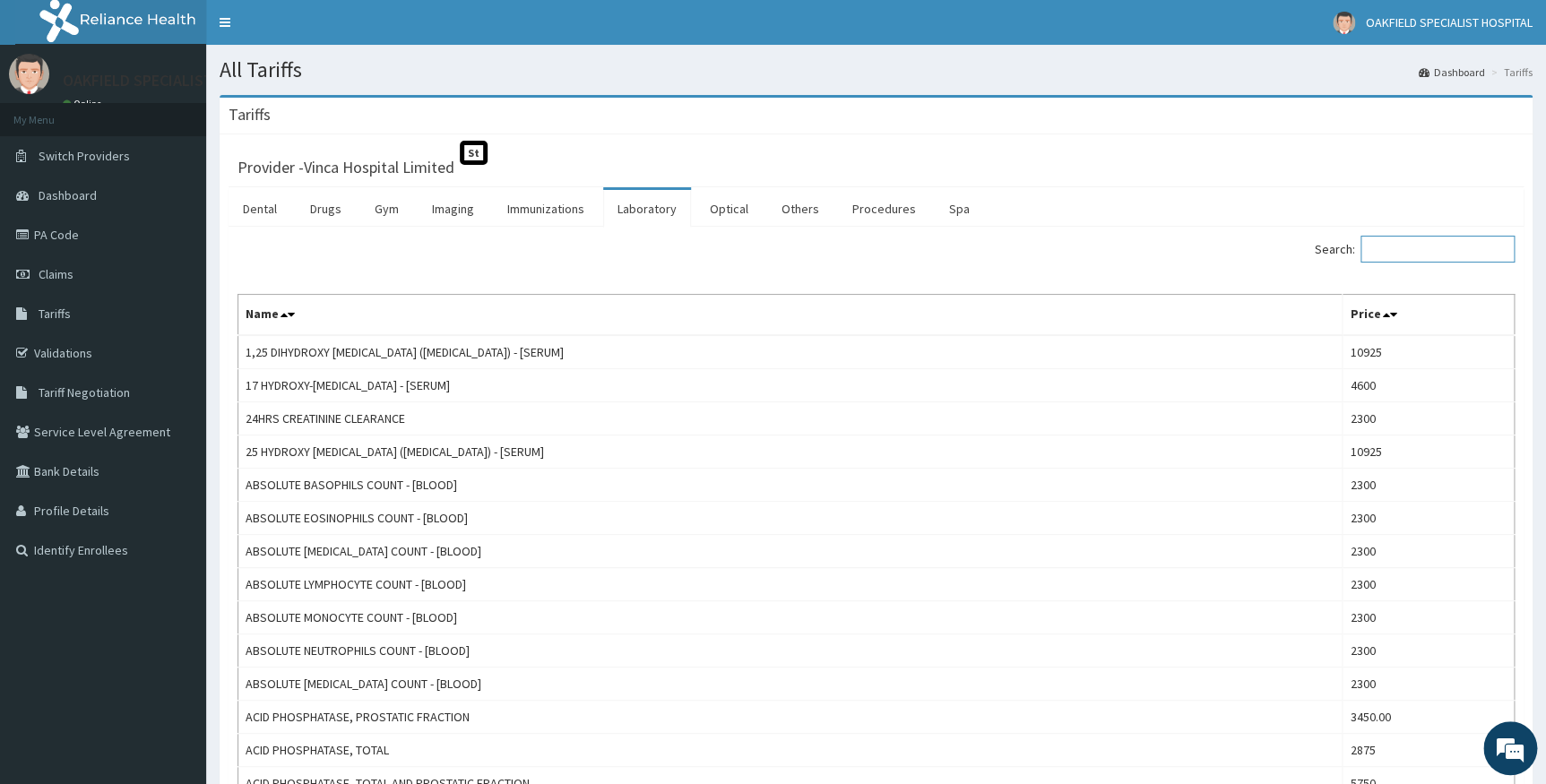
click at [1398, 242] on input "Search:" at bounding box center [1438, 249] width 155 height 27
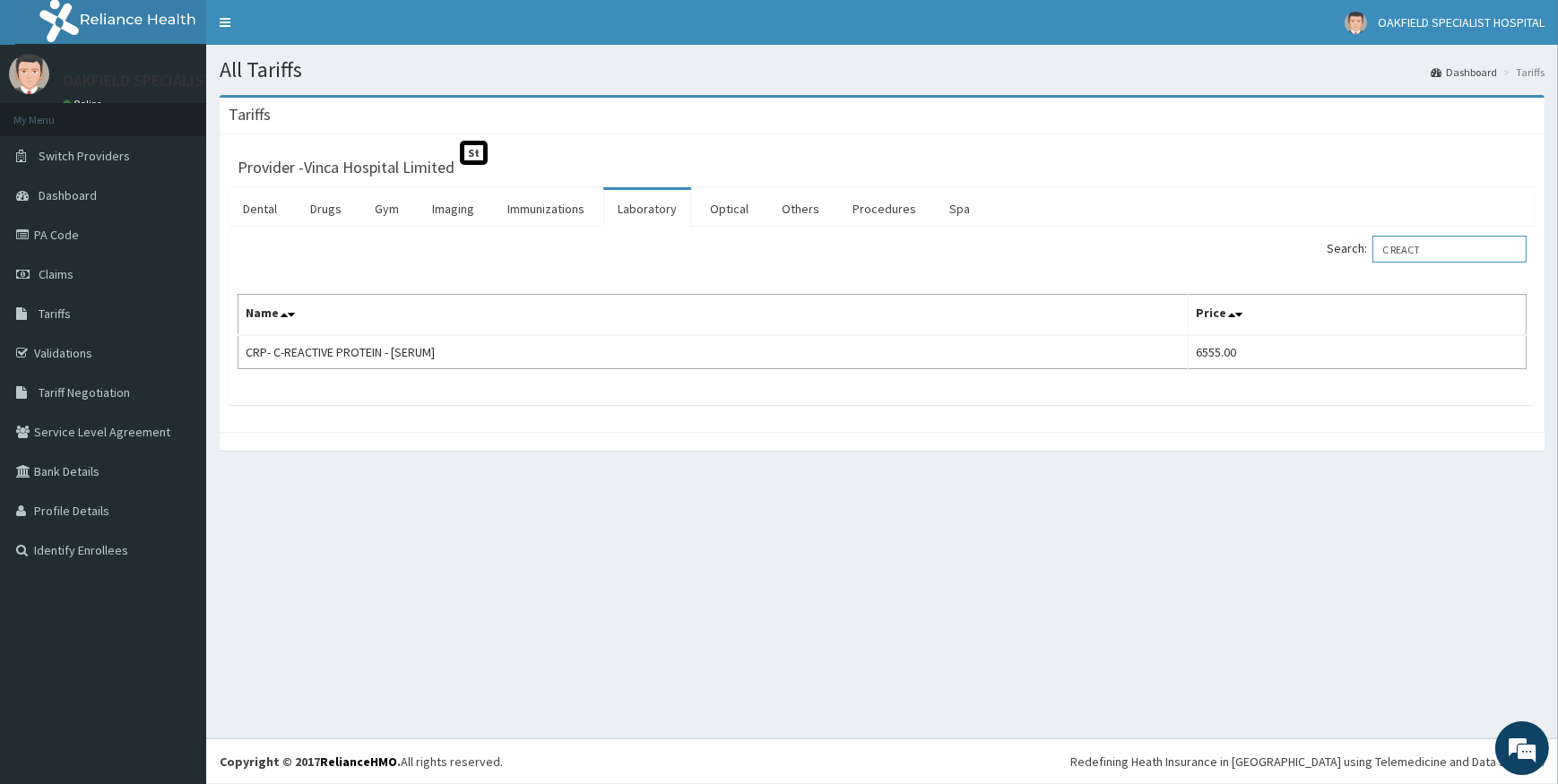
type input "C REACT"
click at [344, 204] on link "Drugs" at bounding box center [325, 209] width 60 height 38
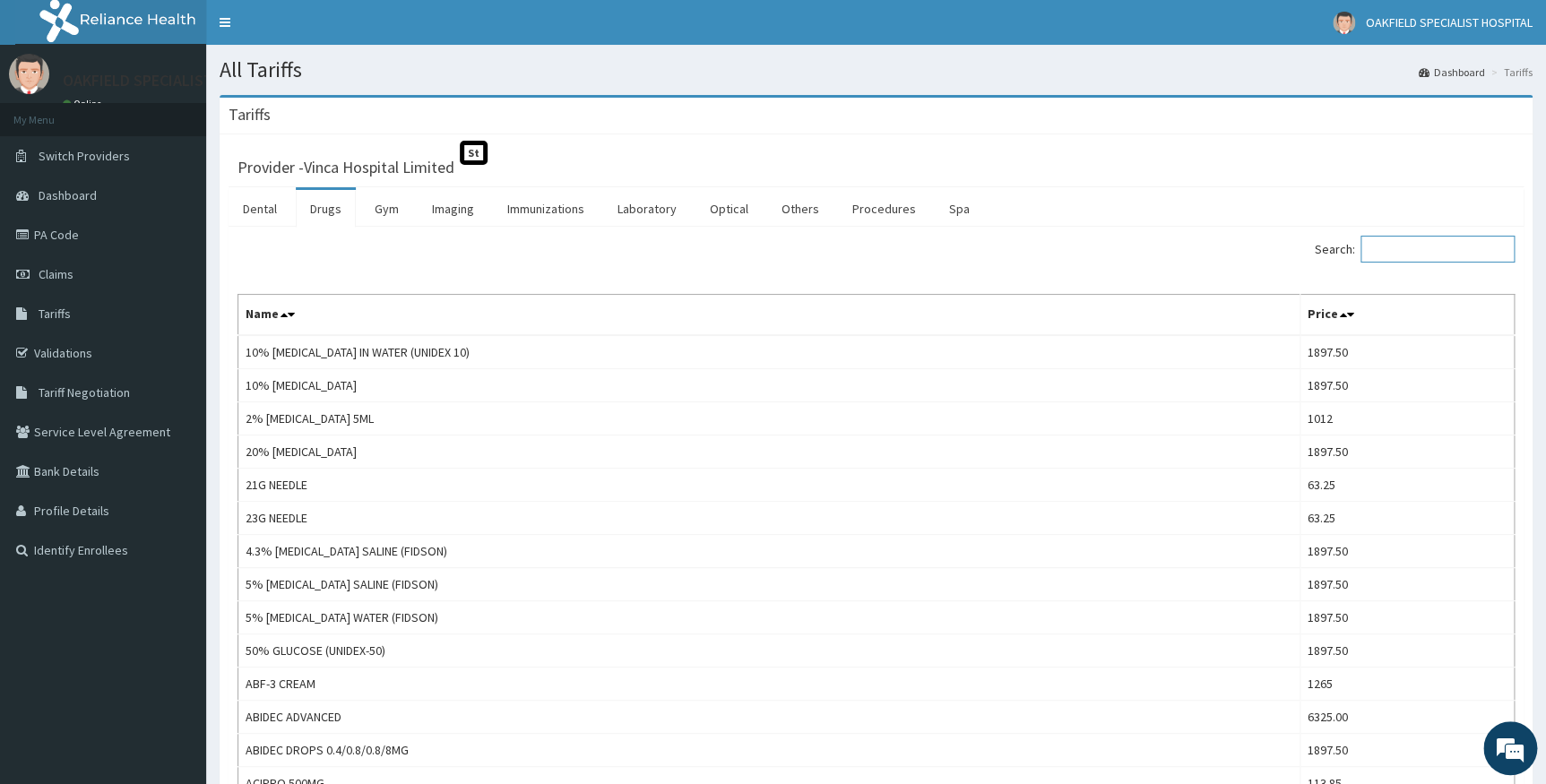
click at [1427, 248] on input "Search:" at bounding box center [1438, 249] width 155 height 27
paste input "[MEDICAL_DATA]"
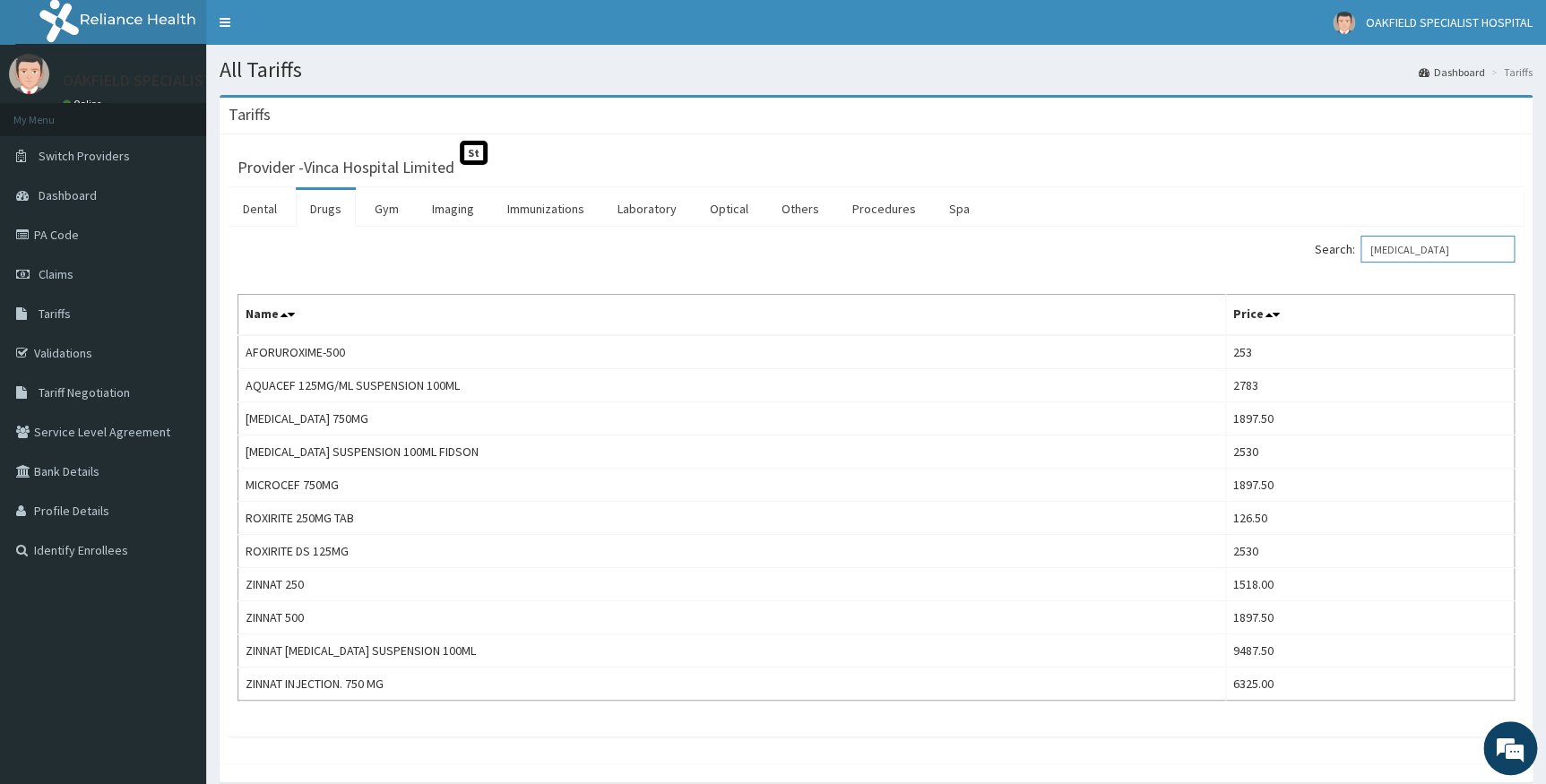
drag, startPoint x: 1447, startPoint y: 241, endPoint x: 1273, endPoint y: 266, distance: 175.8
click at [1279, 266] on div "Search: [MEDICAL_DATA]" at bounding box center [1204, 251] width 626 height 31
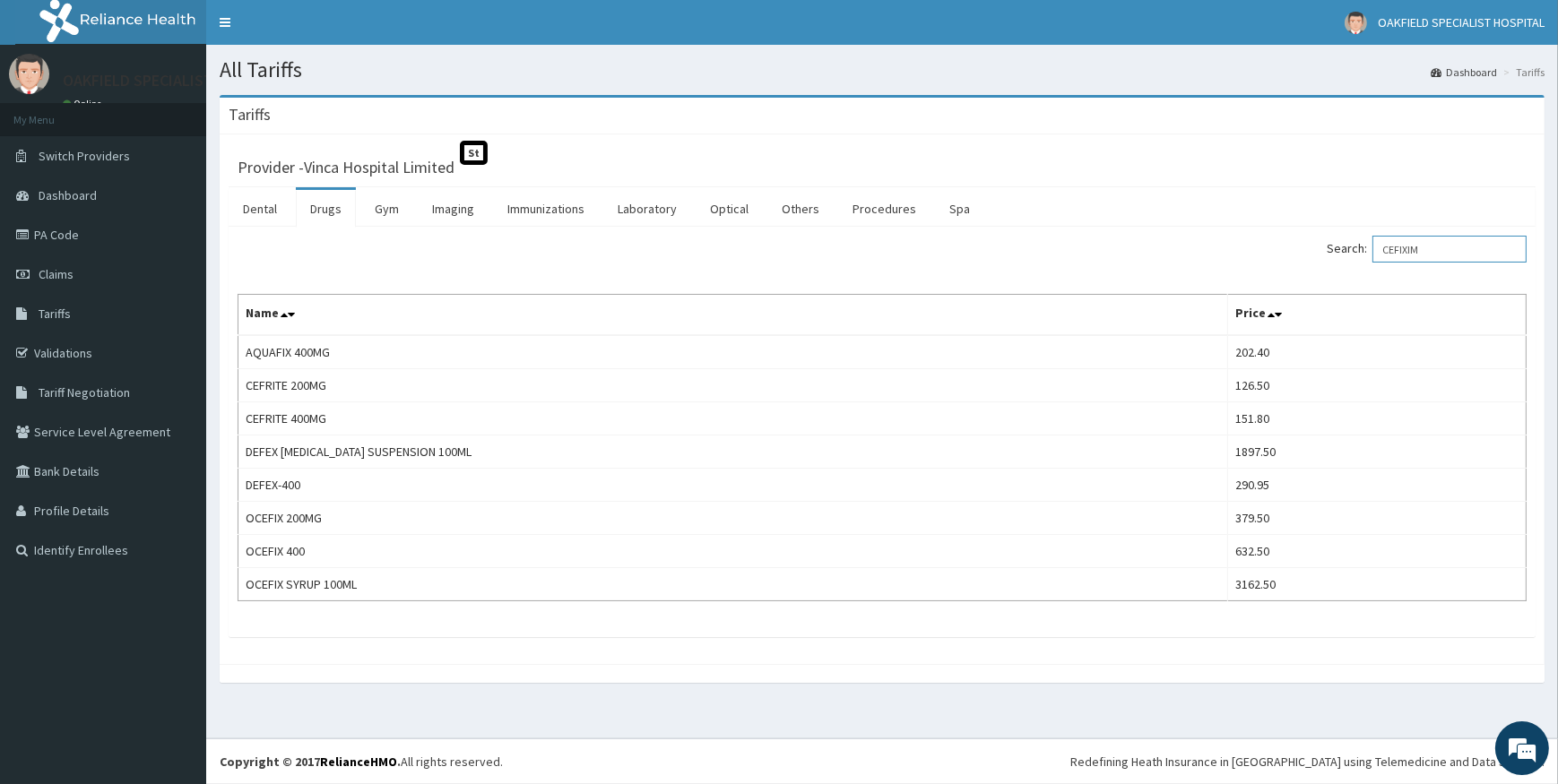
drag, startPoint x: 1437, startPoint y: 248, endPoint x: 1345, endPoint y: 245, distance: 92.0
click at [1347, 245] on label "Search: CEFIXIM" at bounding box center [1426, 249] width 200 height 27
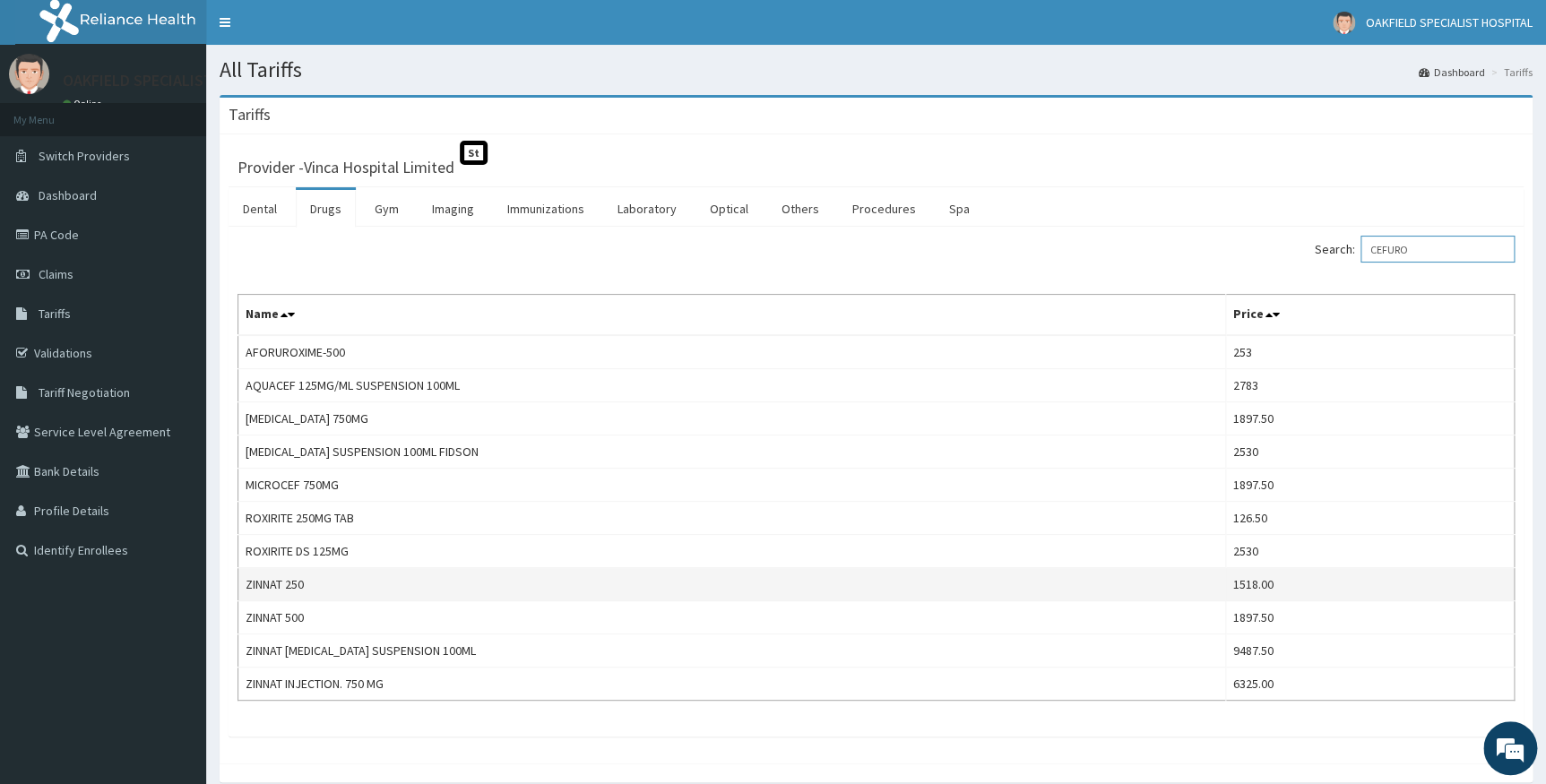
type input "CEFURO"
drag, startPoint x: 245, startPoint y: 583, endPoint x: 316, endPoint y: 579, distance: 71.1
click at [316, 579] on td "ZINNAT 250" at bounding box center [732, 584] width 988 height 33
copy td "ZINNAT 250"
